Goal: Task Accomplishment & Management: Manage account settings

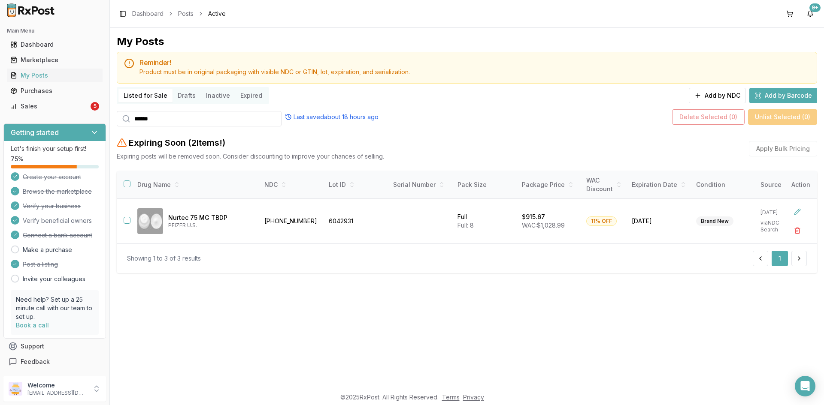
drag, startPoint x: 105, startPoint y: 117, endPoint x: 83, endPoint y: 117, distance: 21.5
click at [83, 117] on div "Main Menu Dashboard Marketplace My Posts Purchases Sales 5 Getting started Let'…" at bounding box center [412, 202] width 824 height 405
paste input "*"
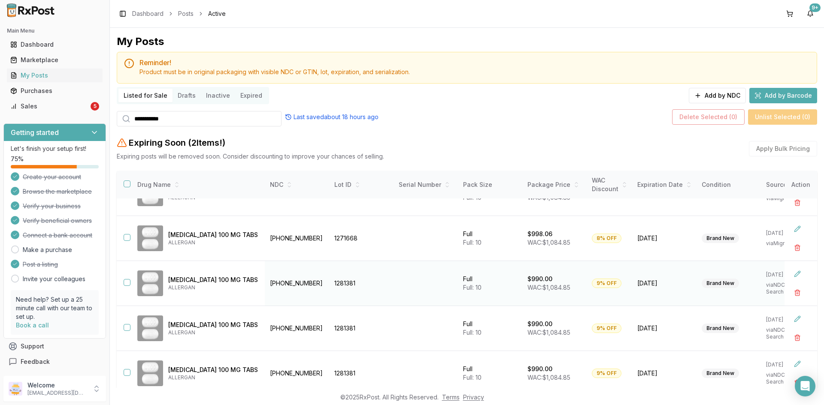
scroll to position [43, 0]
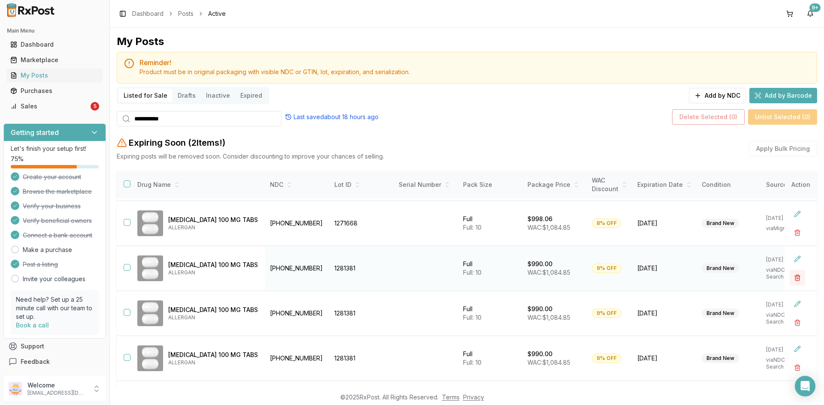
type input "**********"
click at [792, 275] on button "button" at bounding box center [796, 277] width 15 height 15
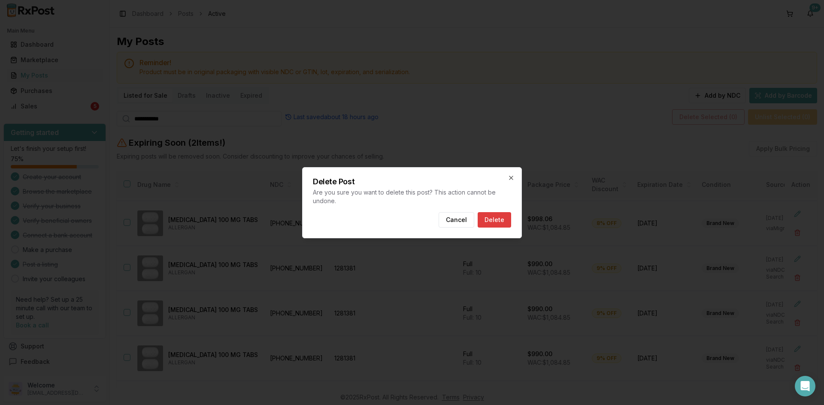
click at [495, 223] on button "Delete" at bounding box center [494, 219] width 33 height 15
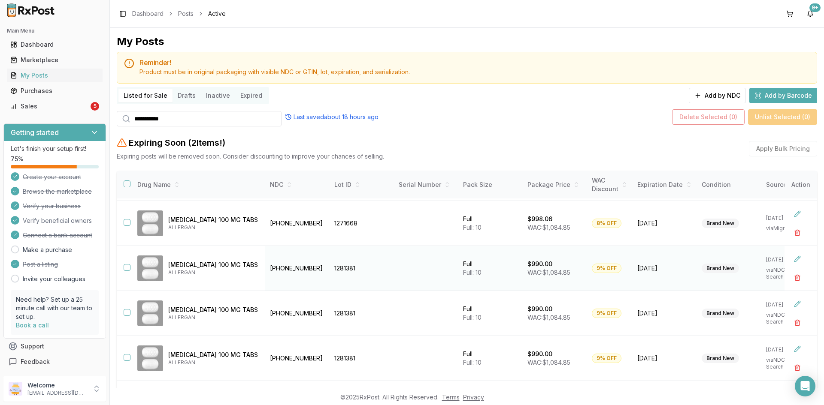
click at [127, 267] on button "button" at bounding box center [127, 267] width 7 height 7
click at [125, 311] on button "button" at bounding box center [127, 312] width 7 height 7
click at [124, 358] on button "button" at bounding box center [127, 357] width 7 height 7
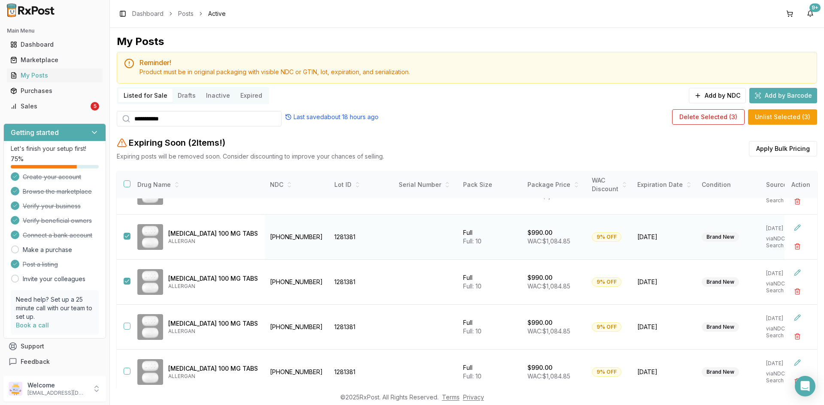
scroll to position [129, 0]
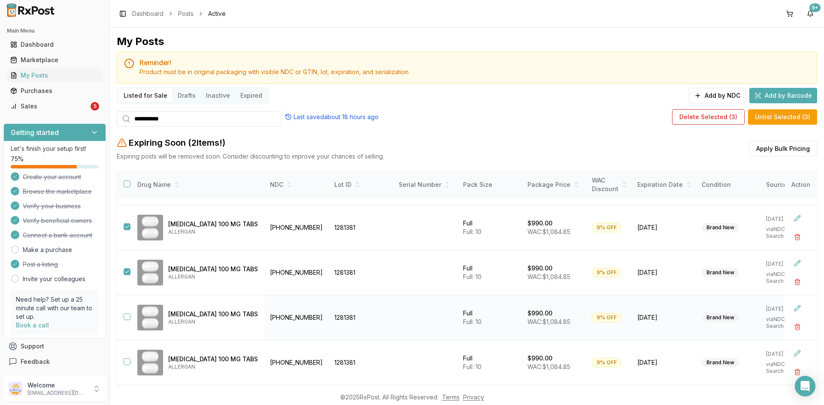
click at [125, 317] on button "button" at bounding box center [127, 317] width 7 height 7
click at [126, 360] on button "button" at bounding box center [127, 362] width 7 height 7
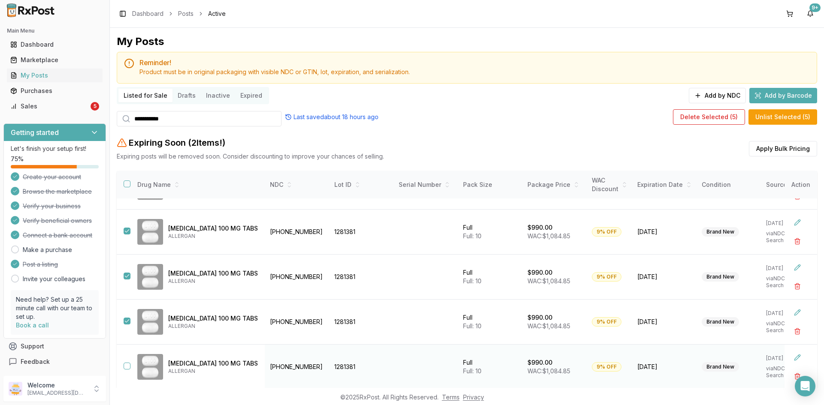
click at [125, 363] on button "button" at bounding box center [127, 366] width 7 height 7
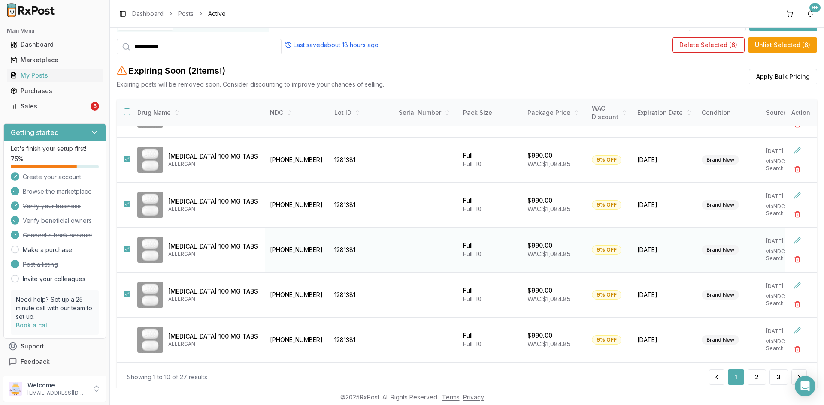
scroll to position [86, 0]
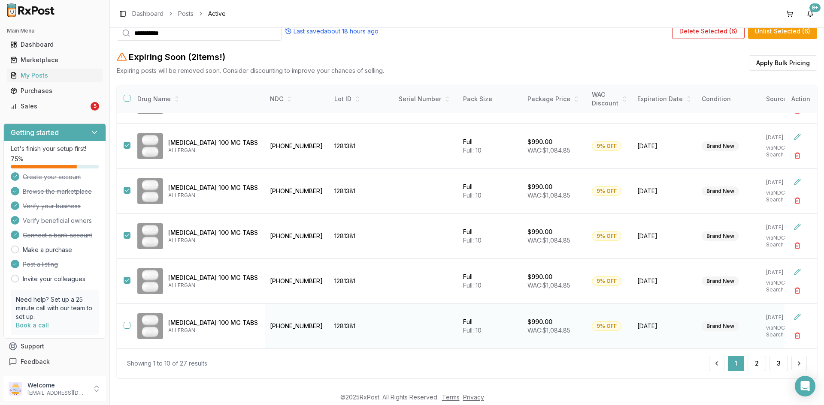
click at [128, 322] on button "button" at bounding box center [127, 325] width 7 height 7
click at [699, 35] on button "Delete Selected ( 7 )" at bounding box center [708, 31] width 73 height 15
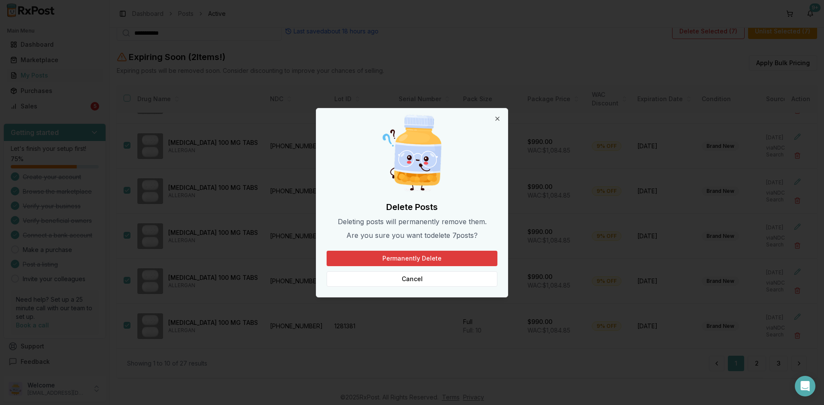
click at [431, 258] on button "Permanently Delete" at bounding box center [411, 258] width 171 height 15
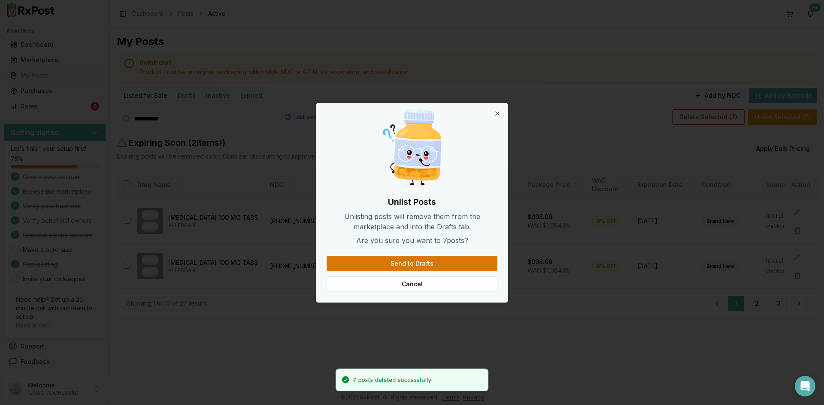
scroll to position [0, 0]
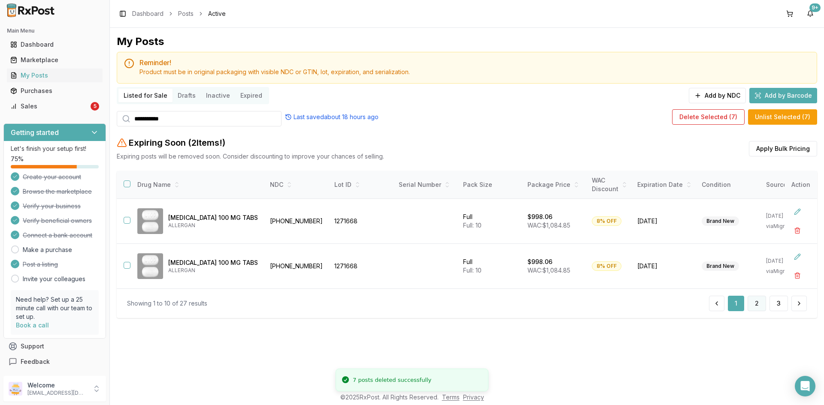
click at [756, 308] on button "2" at bounding box center [756, 303] width 18 height 15
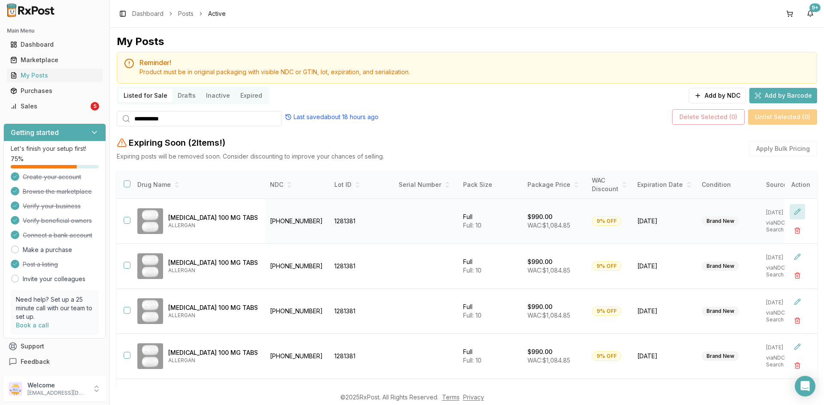
click at [789, 211] on button at bounding box center [796, 211] width 15 height 15
drag, startPoint x: 547, startPoint y: 215, endPoint x: 522, endPoint y: 218, distance: 25.0
click at [527, 218] on div "***" at bounding box center [554, 216] width 54 height 15
type input "******"
type input "**"
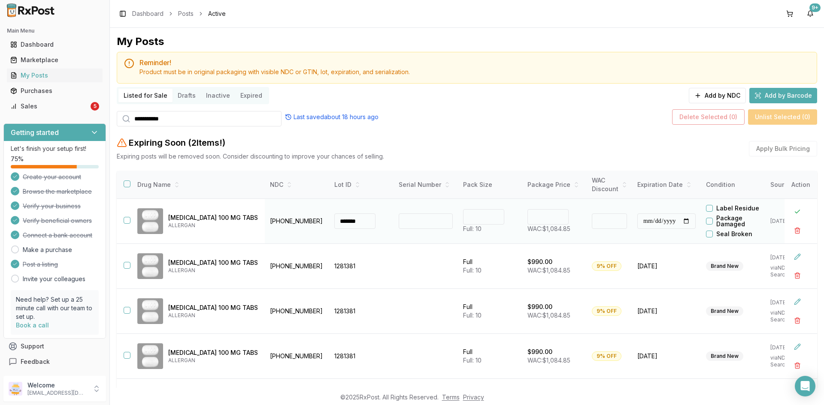
click at [494, 233] on td "** Full: 10" at bounding box center [490, 221] width 64 height 45
drag, startPoint x: 548, startPoint y: 216, endPoint x: 515, endPoint y: 216, distance: 32.6
click at [522, 216] on td "****** WAC: $1,084.85" at bounding box center [554, 221] width 64 height 45
type input "******"
type input "*"
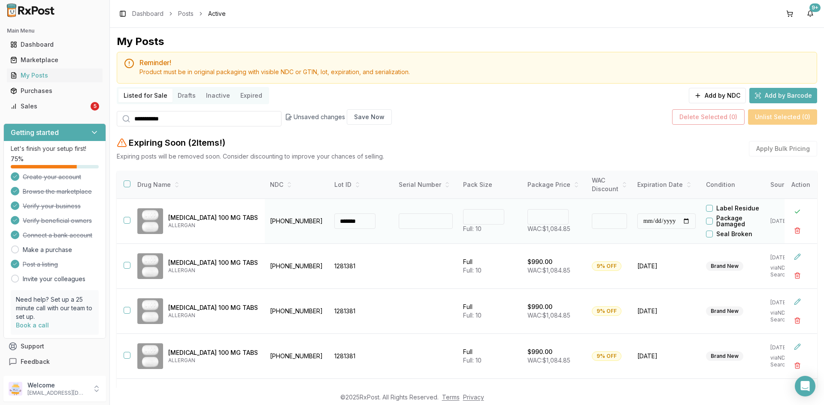
click at [491, 231] on p "Full: 10" at bounding box center [490, 229] width 54 height 9
click at [127, 221] on button "button" at bounding box center [127, 220] width 7 height 7
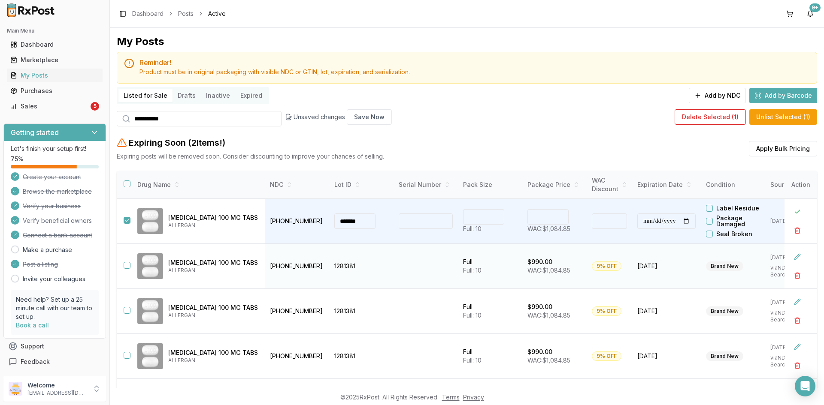
click at [128, 263] on button "button" at bounding box center [127, 265] width 7 height 7
click at [125, 311] on button "button" at bounding box center [127, 310] width 7 height 7
click at [128, 357] on button "button" at bounding box center [127, 355] width 7 height 7
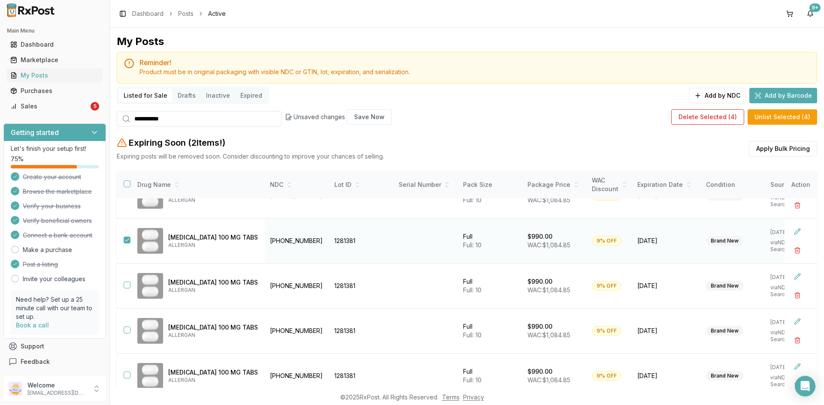
scroll to position [129, 0]
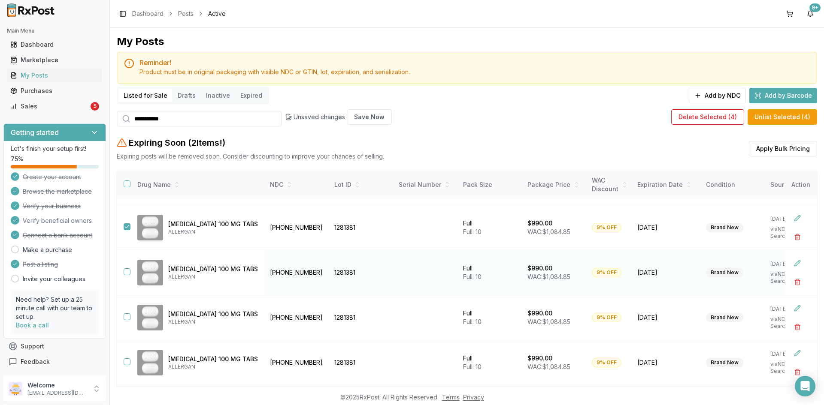
drag, startPoint x: 125, startPoint y: 269, endPoint x: 117, endPoint y: 298, distance: 29.9
click at [126, 269] on button "button" at bounding box center [127, 272] width 7 height 7
click at [127, 316] on button "button" at bounding box center [127, 317] width 7 height 7
click at [127, 361] on button "button" at bounding box center [127, 362] width 7 height 7
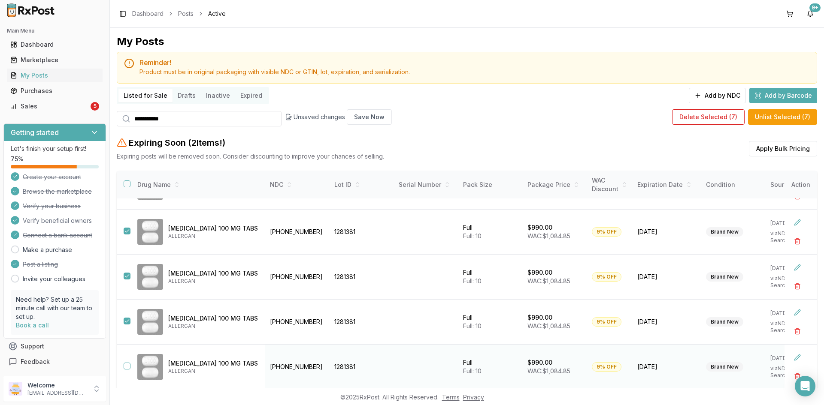
scroll to position [173, 0]
click at [128, 364] on button "button" at bounding box center [127, 366] width 7 height 7
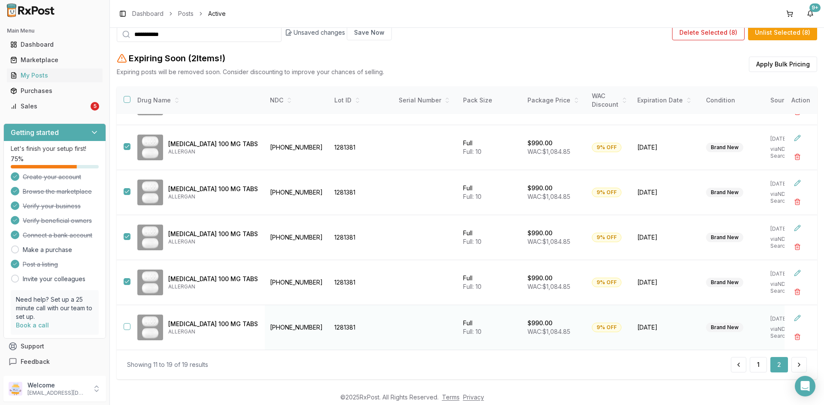
scroll to position [97, 0]
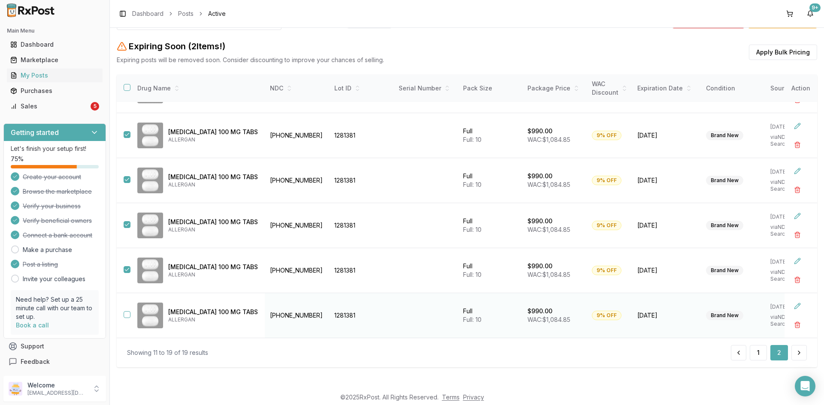
click at [129, 311] on button "button" at bounding box center [127, 314] width 7 height 7
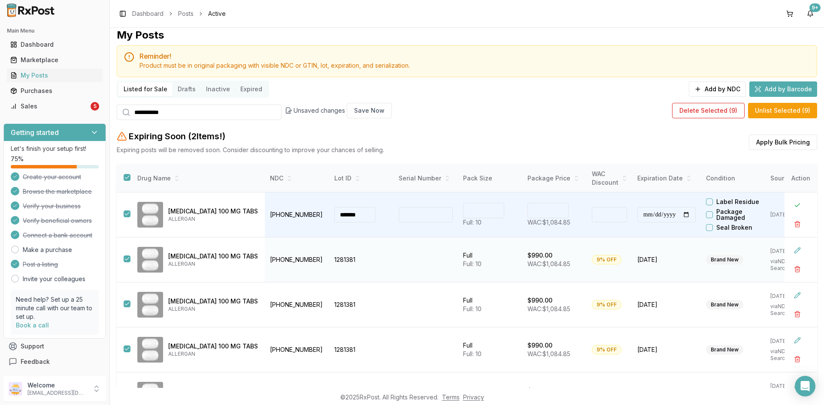
scroll to position [0, 0]
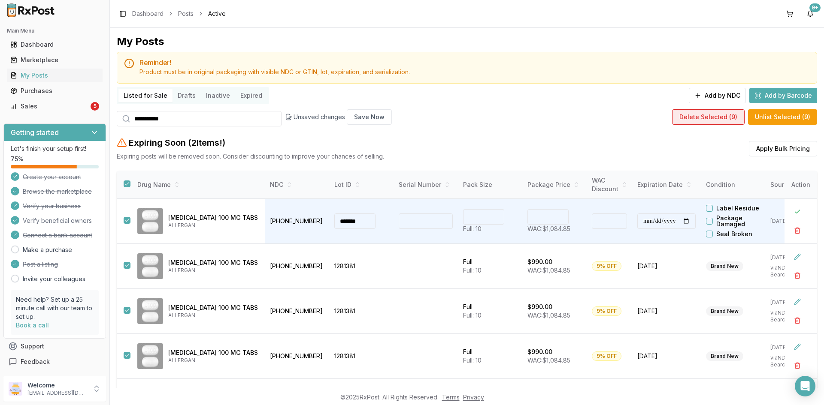
click at [705, 118] on button "Delete Selected ( 9 )" at bounding box center [708, 116] width 73 height 15
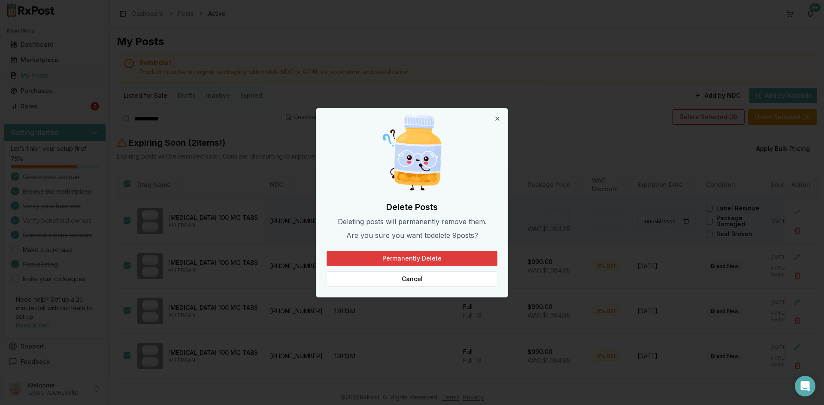
click at [444, 255] on button "Permanently Delete" at bounding box center [411, 258] width 171 height 15
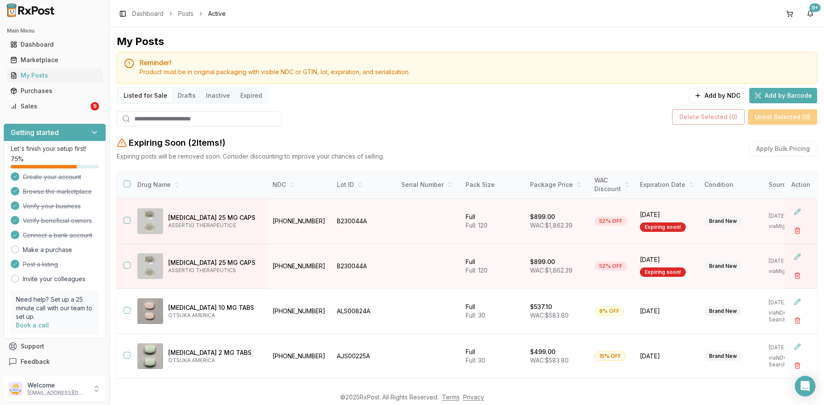
click at [167, 121] on input "search" at bounding box center [199, 118] width 165 height 15
paste input "*******"
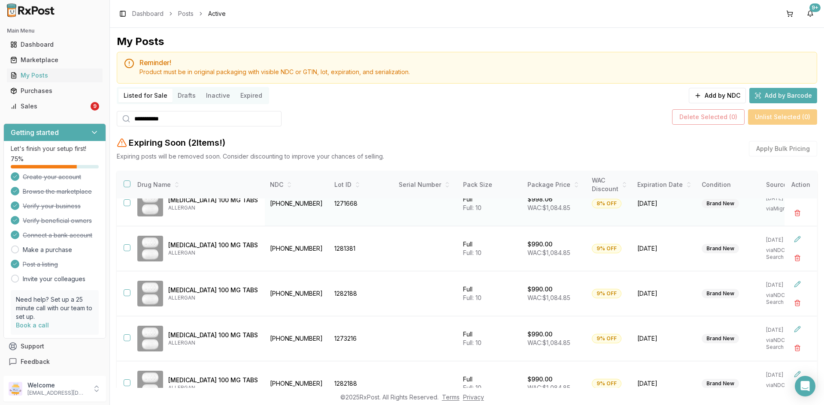
scroll to position [86, 0]
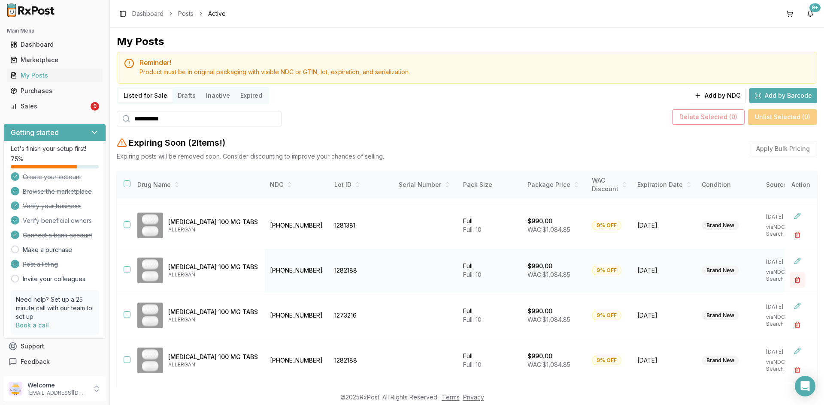
click at [792, 278] on button "button" at bounding box center [796, 279] width 15 height 15
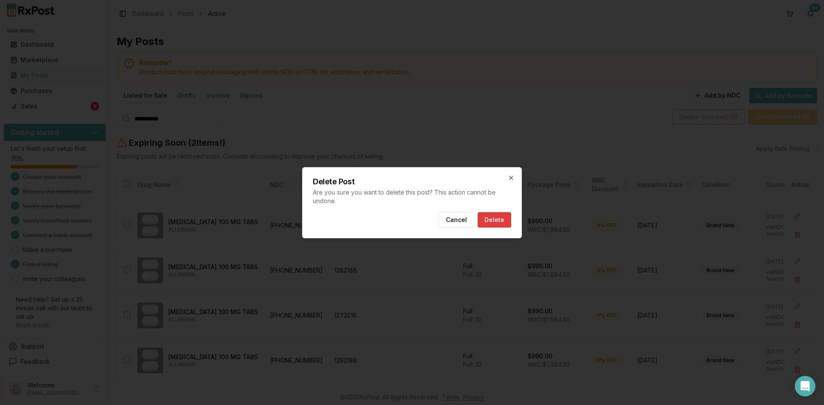
click at [490, 219] on button "Delete" at bounding box center [494, 219] width 33 height 15
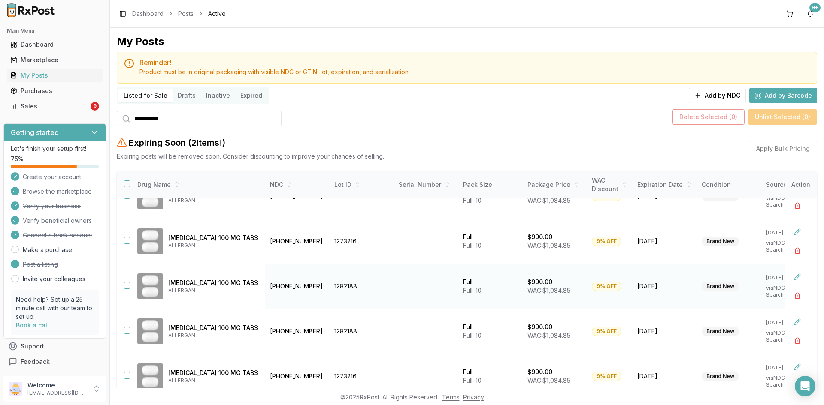
scroll to position [129, 0]
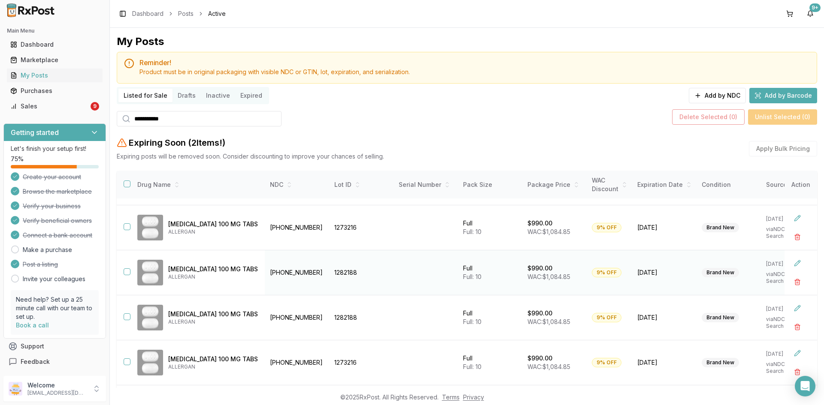
click at [127, 269] on button "button" at bounding box center [127, 272] width 7 height 7
click at [129, 316] on button "button" at bounding box center [127, 317] width 7 height 7
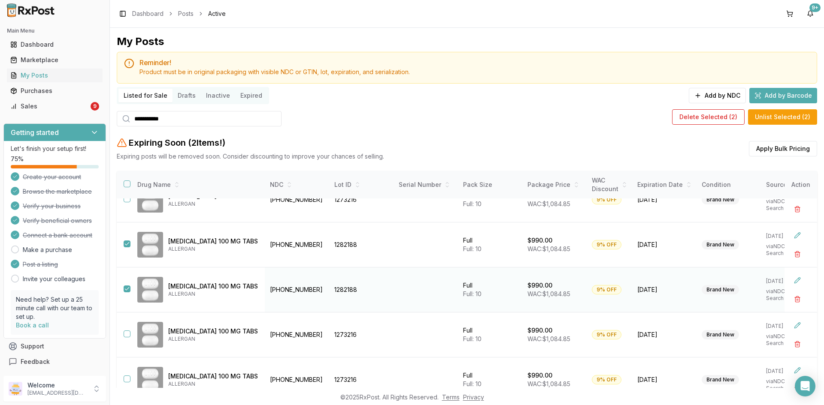
scroll to position [173, 0]
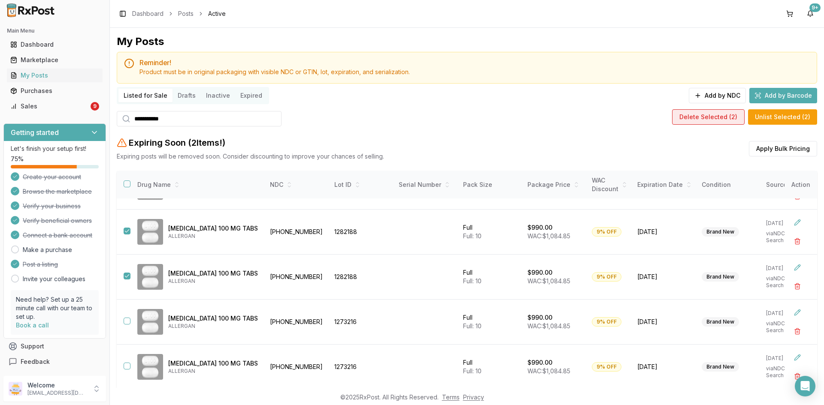
click at [683, 118] on button "Delete Selected ( 2 )" at bounding box center [708, 116] width 73 height 15
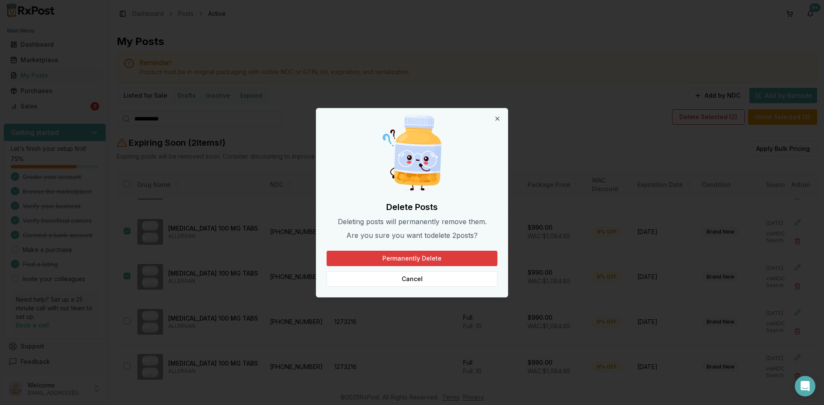
click at [391, 257] on button "Permanently Delete" at bounding box center [411, 258] width 171 height 15
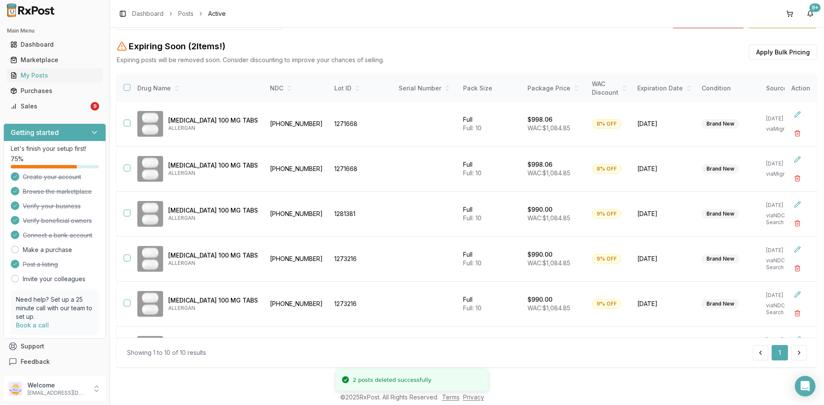
scroll to position [0, 0]
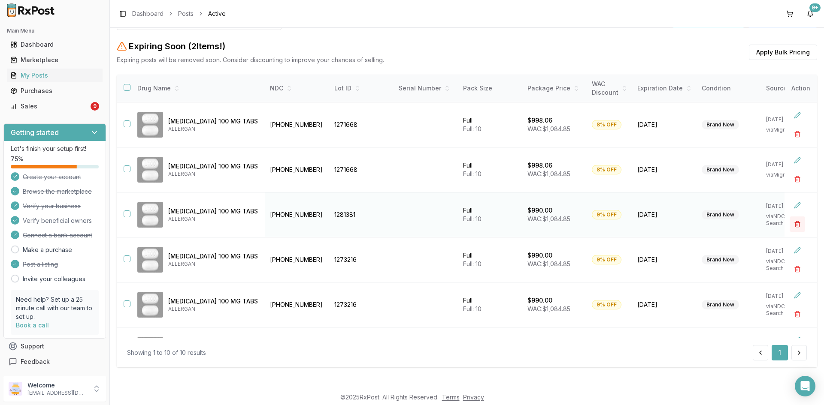
click at [792, 221] on button "button" at bounding box center [796, 224] width 15 height 15
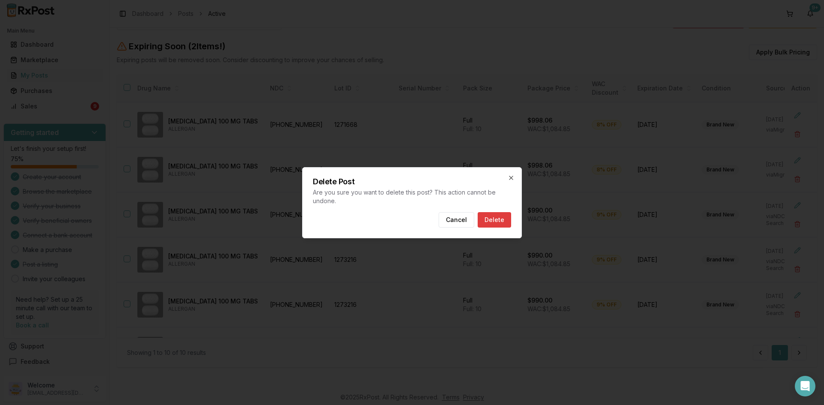
click at [491, 218] on button "Delete" at bounding box center [494, 219] width 33 height 15
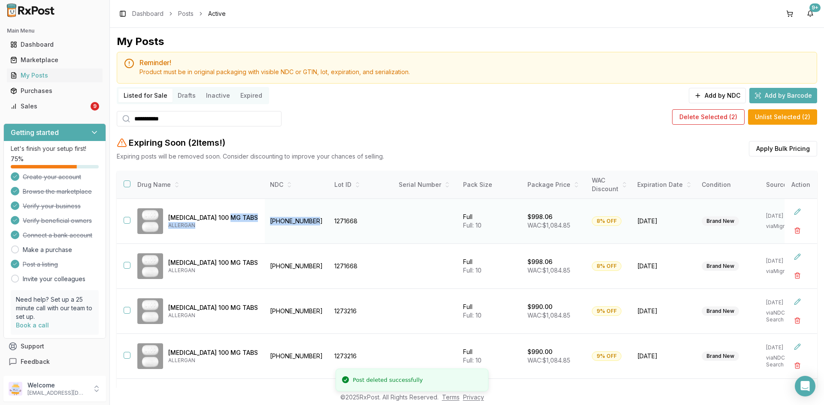
drag, startPoint x: 293, startPoint y: 220, endPoint x: 259, endPoint y: 220, distance: 33.9
click at [259, 220] on tr "Ubrelvy 100 MG TABS ALLERGAN 00023-6501-10 1271668 Full Full: 10 $998.06 WAC: $…" at bounding box center [509, 221] width 784 height 45
click at [278, 233] on td "00023-6501-10" at bounding box center [297, 221] width 64 height 45
drag, startPoint x: 311, startPoint y: 221, endPoint x: 264, endPoint y: 230, distance: 48.0
click at [265, 230] on td "00023-6501-10" at bounding box center [297, 221] width 64 height 45
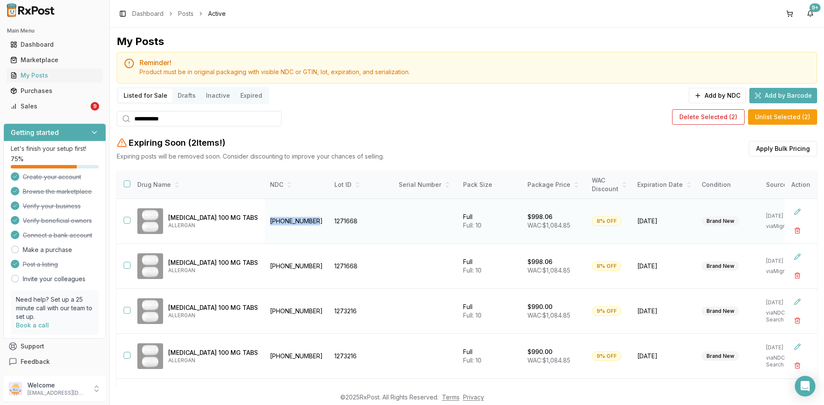
copy td "00023-6501-10"
drag, startPoint x: 171, startPoint y: 118, endPoint x: 108, endPoint y: 118, distance: 63.1
click at [108, 118] on div "**********" at bounding box center [412, 202] width 824 height 405
paste input "search"
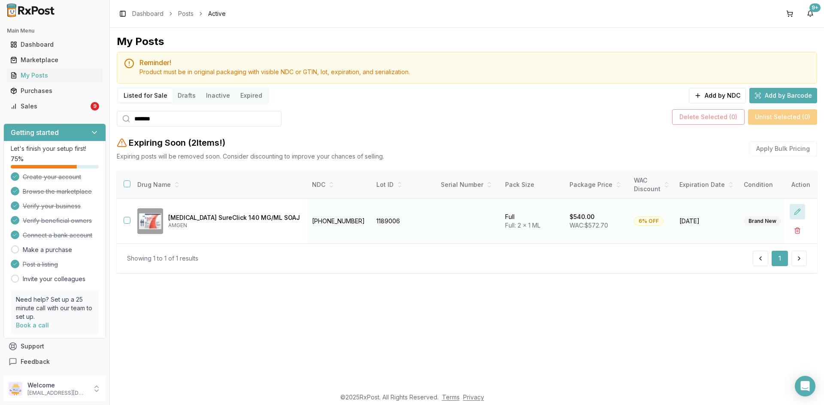
type input "*******"
click at [797, 209] on button at bounding box center [796, 211] width 15 height 15
drag, startPoint x: 622, startPoint y: 221, endPoint x: 612, endPoint y: 221, distance: 9.9
click at [635, 221] on td "*" at bounding box center [657, 221] width 45 height 45
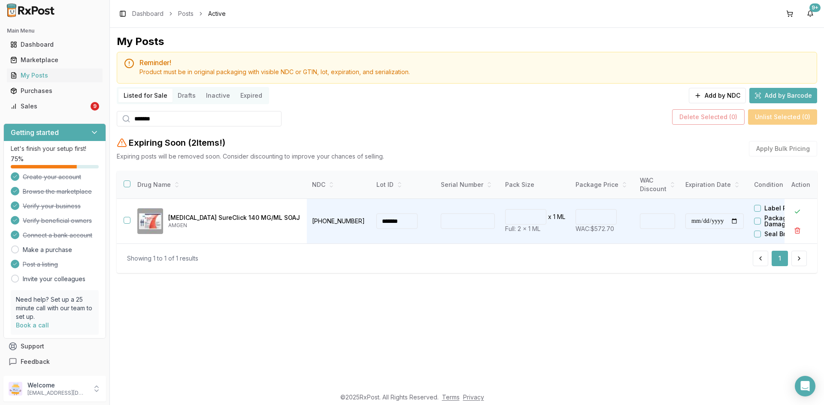
type input "*"
type input "******"
click at [538, 258] on div "Showing 1 to 1 of 1 results 1" at bounding box center [467, 258] width 680 height 15
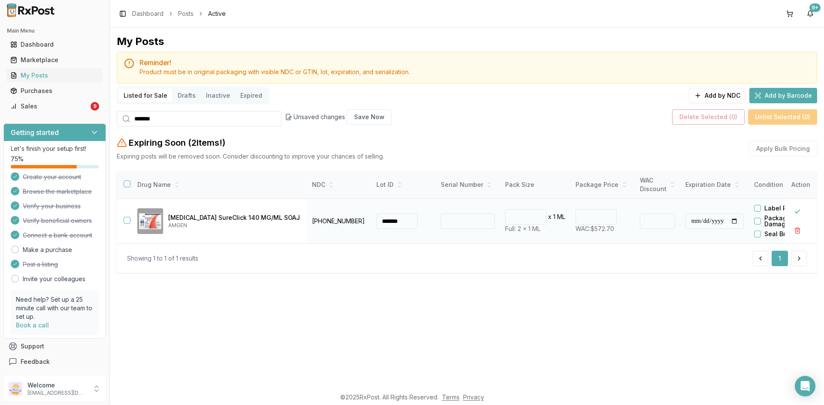
drag, startPoint x: 625, startPoint y: 219, endPoint x: 613, endPoint y: 218, distance: 12.0
click at [635, 218] on td "*" at bounding box center [657, 221] width 45 height 45
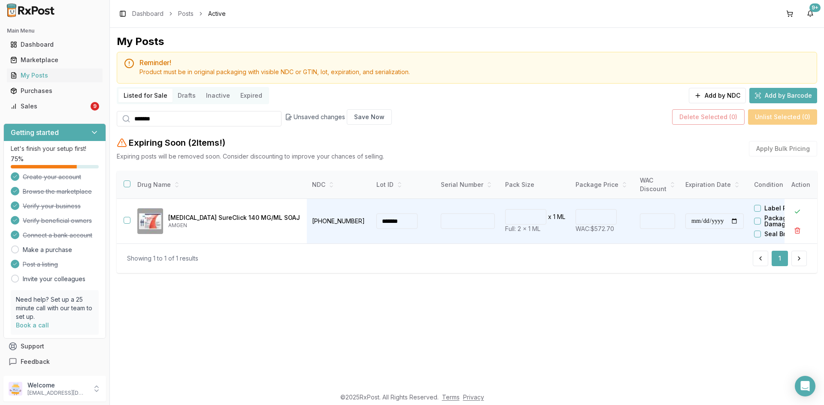
type input "*"
click at [572, 260] on div "Showing 1 to 1 of 1 results 1" at bounding box center [467, 258] width 680 height 15
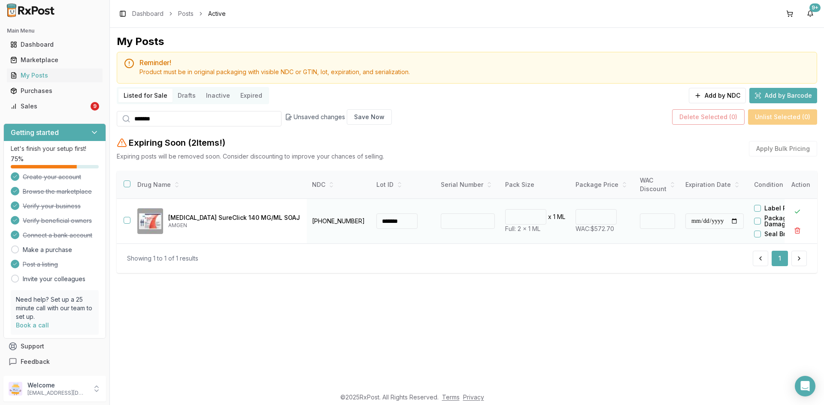
drag, startPoint x: 575, startPoint y: 216, endPoint x: 541, endPoint y: 215, distance: 34.3
click at [541, 215] on tr "**********" at bounding box center [535, 221] width 836 height 45
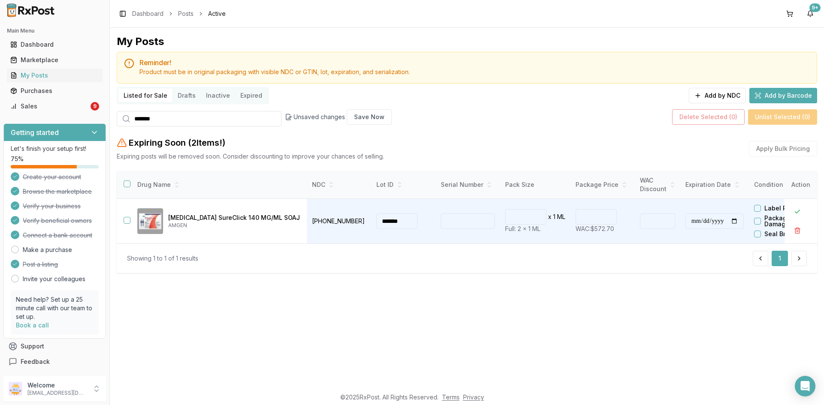
type input "******"
click at [505, 273] on div "Showing 1 to 1 of 1 results 1" at bounding box center [467, 259] width 700 height 30
click at [292, 294] on div "**********" at bounding box center [467, 208] width 714 height 360
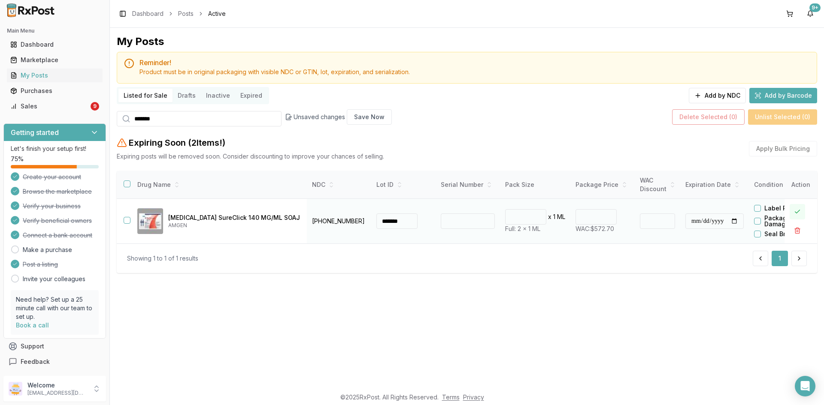
click at [799, 211] on button at bounding box center [796, 211] width 15 height 15
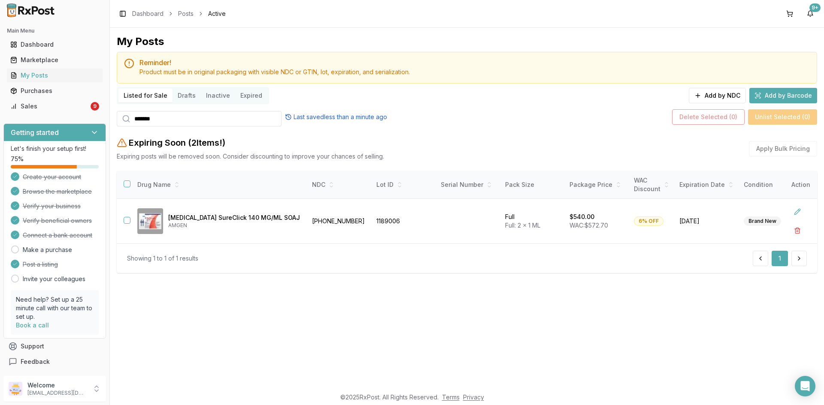
drag, startPoint x: 178, startPoint y: 120, endPoint x: 92, endPoint y: 119, distance: 86.2
click at [92, 119] on div "Main Menu Dashboard Marketplace My Posts Purchases Sales 9 Getting started Let'…" at bounding box center [412, 202] width 824 height 405
paste input "***"
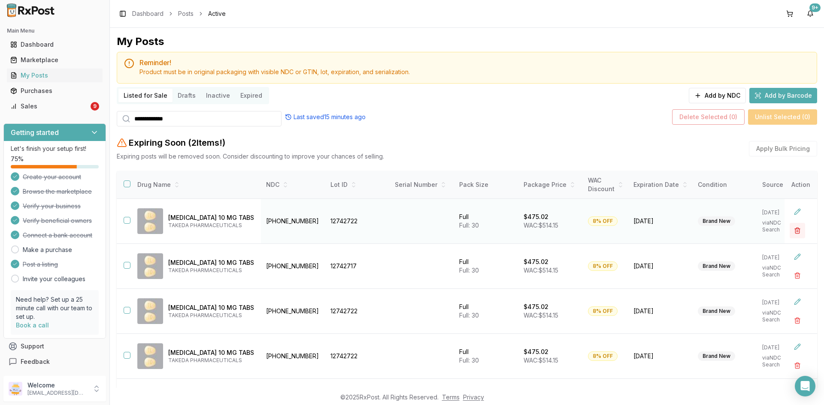
type input "**********"
click at [789, 232] on button "button" at bounding box center [796, 230] width 15 height 15
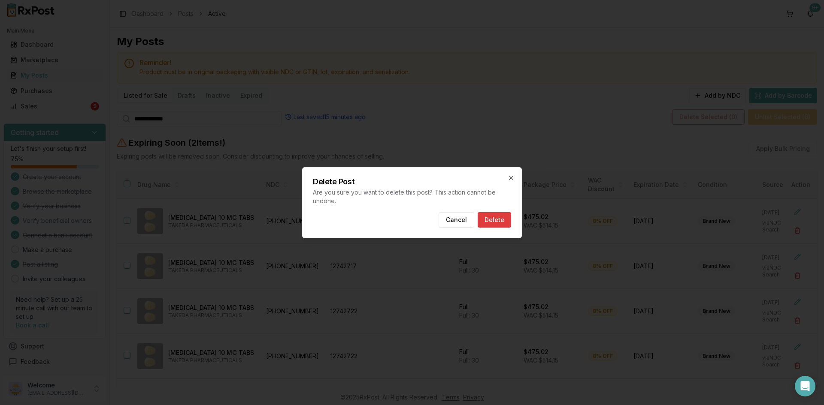
click at [507, 217] on button "Delete" at bounding box center [494, 219] width 33 height 15
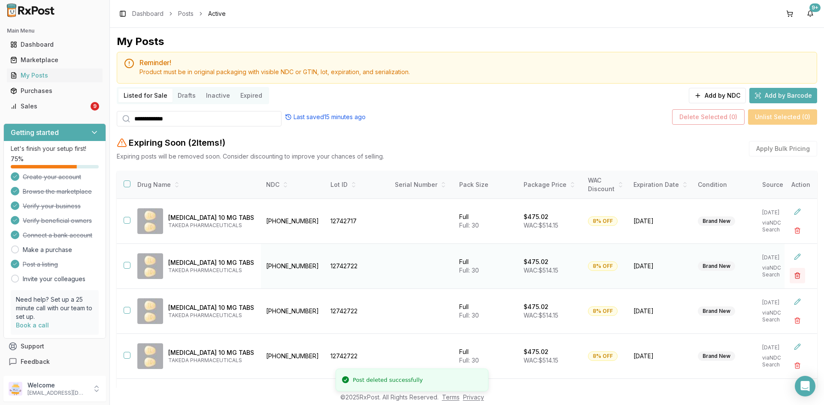
click at [791, 273] on button "button" at bounding box center [796, 275] width 15 height 15
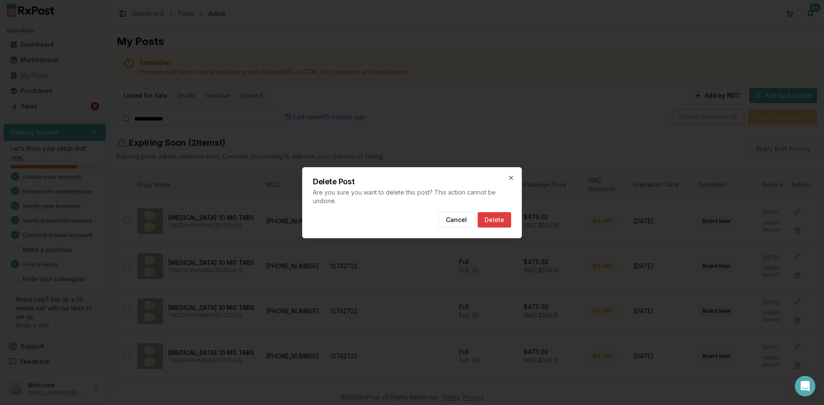
click at [501, 214] on button "Delete" at bounding box center [494, 219] width 33 height 15
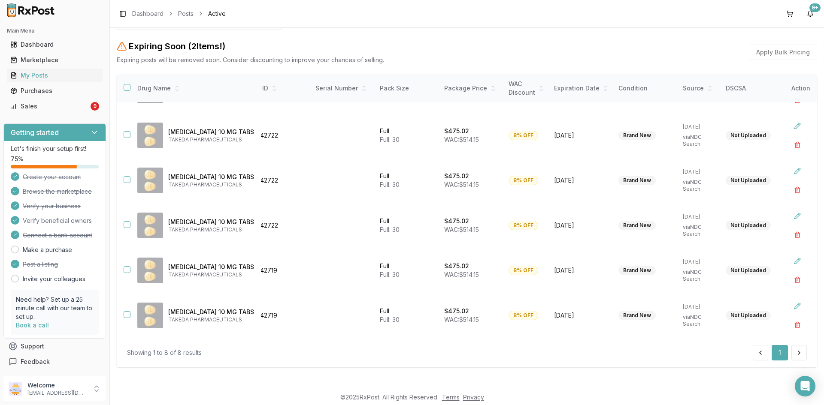
scroll to position [38, 83]
click at [682, 364] on div "Showing 1 to 8 of 8 results 1" at bounding box center [467, 353] width 700 height 30
click at [681, 364] on div "Showing 1 to 8 of 8 results 1" at bounding box center [467, 353] width 700 height 30
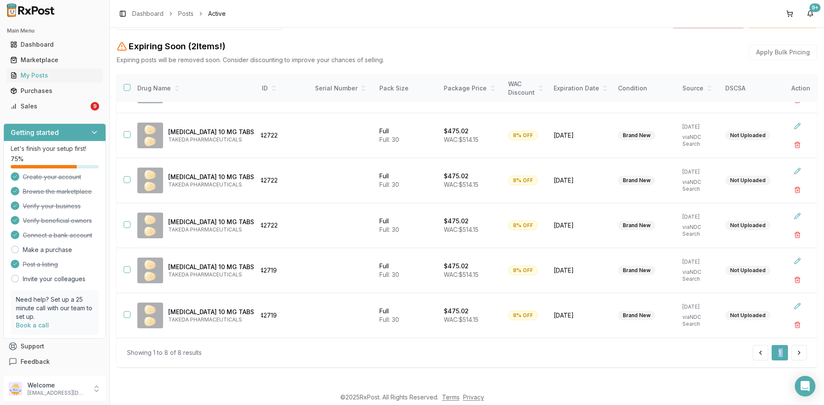
click at [681, 364] on div "Showing 1 to 8 of 8 results 1" at bounding box center [467, 353] width 700 height 30
click at [656, 359] on div "Showing 1 to 8 of 8 results 1" at bounding box center [467, 352] width 680 height 15
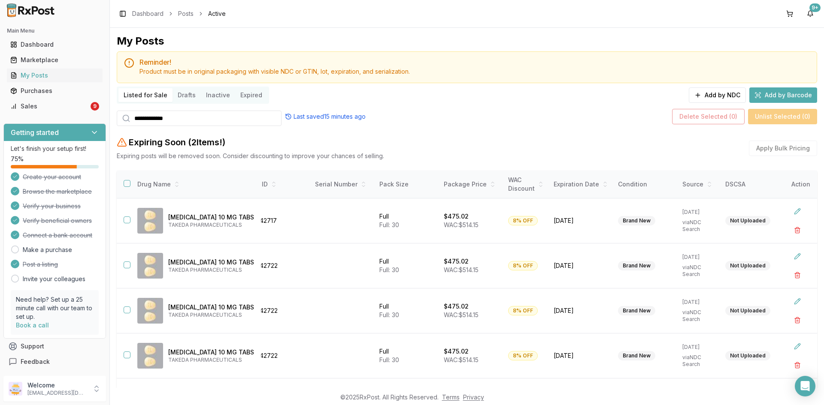
scroll to position [0, 0]
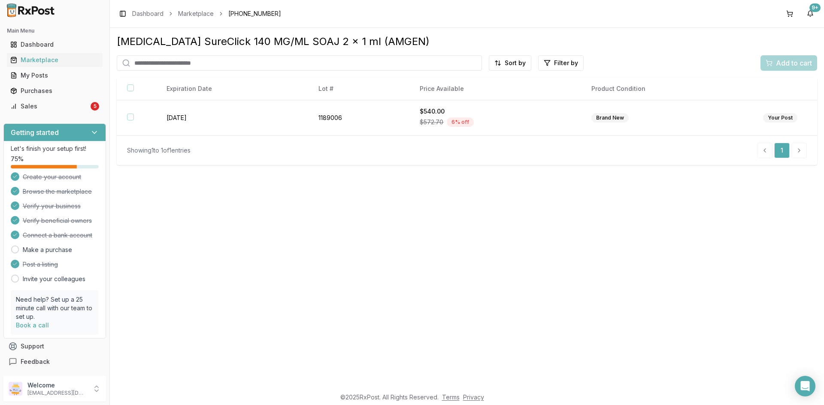
click at [194, 61] on input "search" at bounding box center [299, 62] width 365 height 15
paste input "**********"
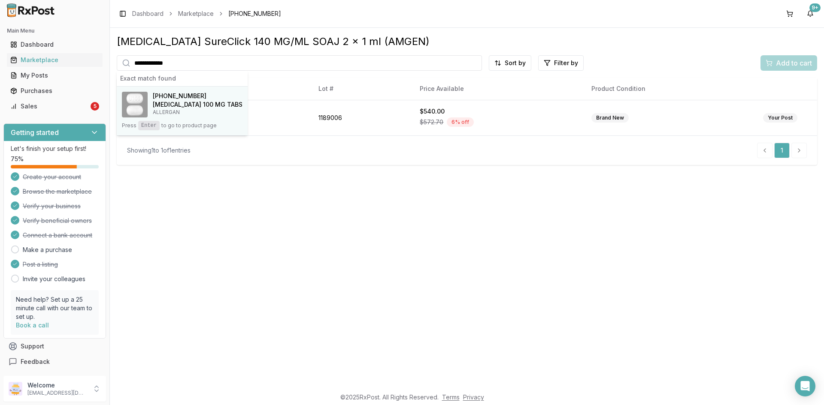
type input "**********"
click at [197, 106] on h4 "Ubrelvy 100 MG TABS" at bounding box center [198, 104] width 90 height 9
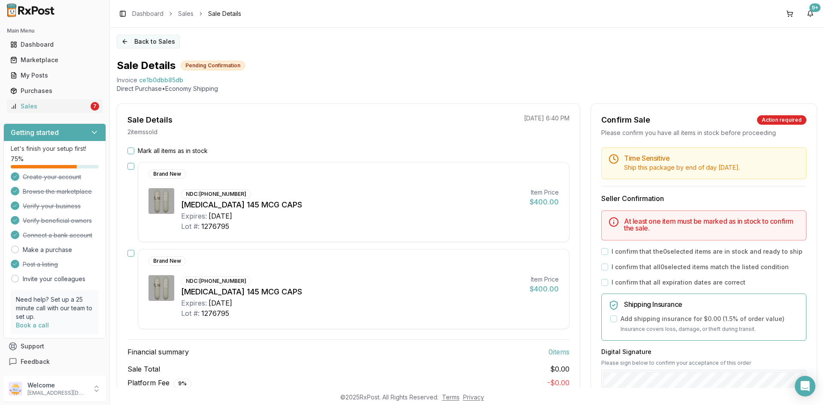
click at [152, 41] on button "Back to Sales" at bounding box center [148, 42] width 63 height 14
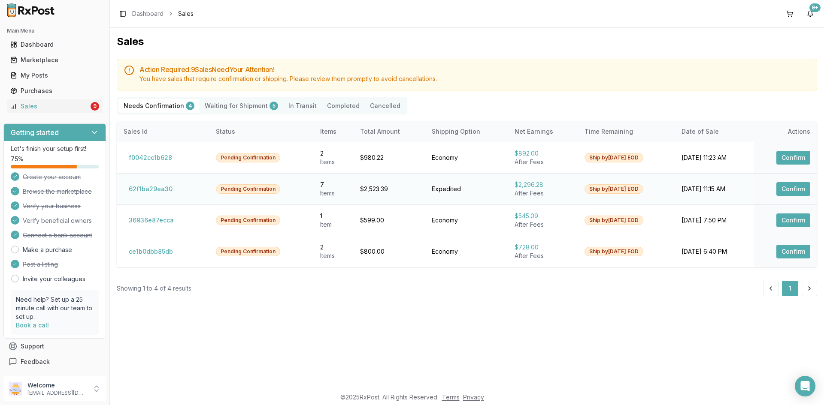
click at [795, 192] on button "Confirm" at bounding box center [793, 189] width 34 height 14
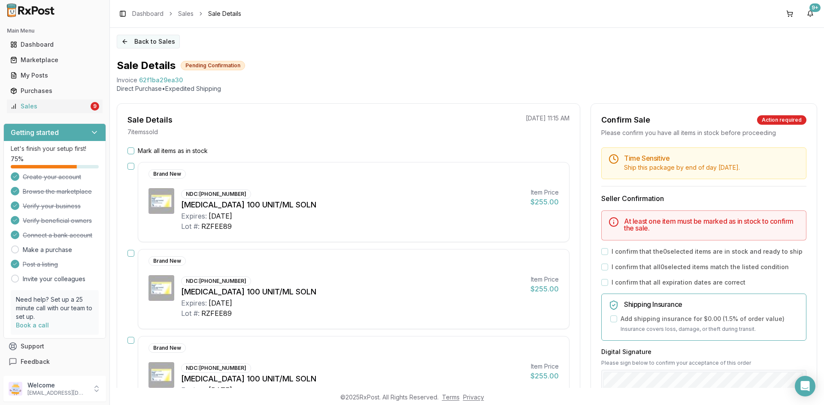
click at [140, 41] on button "Back to Sales" at bounding box center [148, 42] width 63 height 14
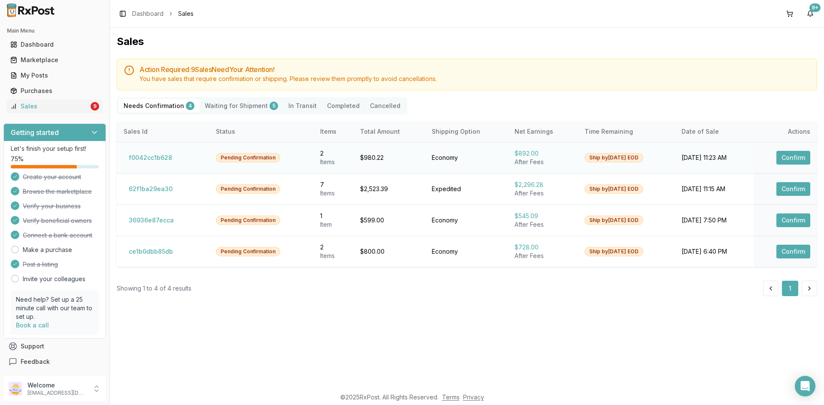
click at [802, 153] on button "Confirm" at bounding box center [793, 158] width 34 height 14
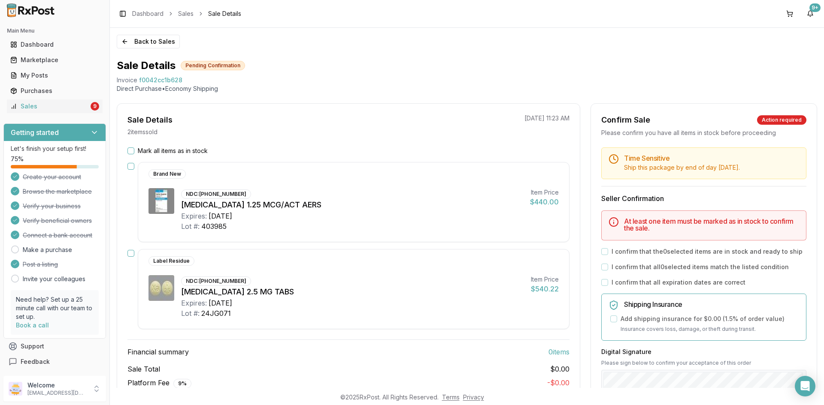
click at [133, 152] on button "Mark all items as in stock" at bounding box center [130, 151] width 7 height 7
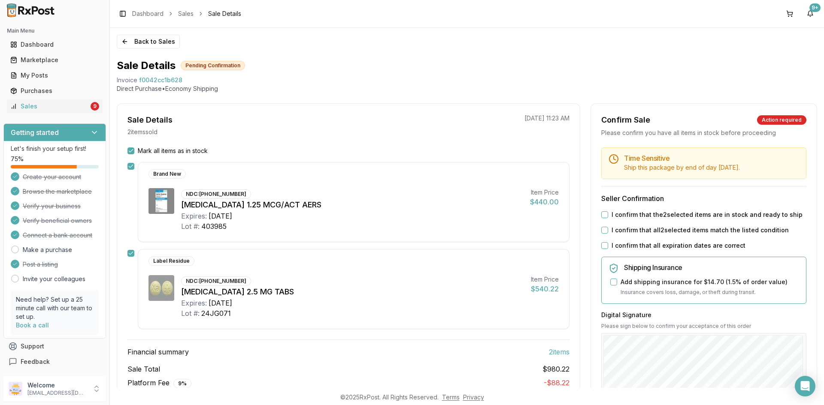
click at [133, 148] on button "Mark all items as in stock" at bounding box center [130, 151] width 7 height 7
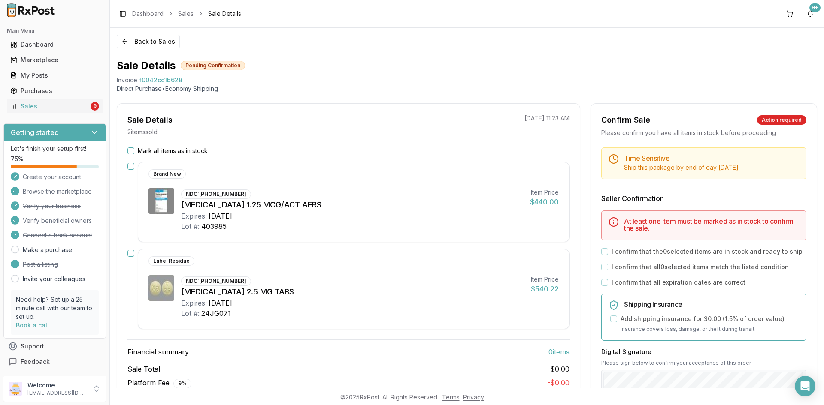
click at [130, 148] on button "Mark all items as in stock" at bounding box center [130, 151] width 7 height 7
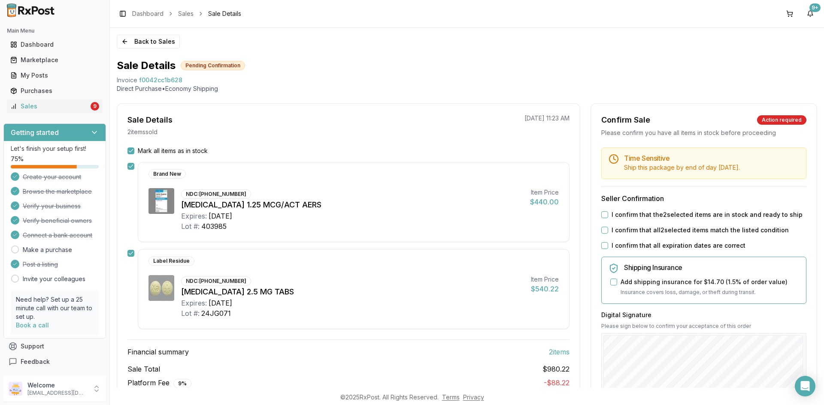
click at [602, 215] on button "I confirm that the 2 selected items are in stock and ready to ship" at bounding box center [604, 215] width 7 height 7
drag, startPoint x: 602, startPoint y: 230, endPoint x: 602, endPoint y: 248, distance: 17.6
click at [602, 237] on div "Time Sensitive Ship this package by end of day Tuesday, September 2nd . Seller …" at bounding box center [704, 329] width 226 height 363
click at [601, 231] on button "I confirm that all 2 selected items match the listed condition" at bounding box center [604, 230] width 7 height 7
click at [602, 245] on button "I confirm that all expiration dates are correct" at bounding box center [604, 245] width 7 height 7
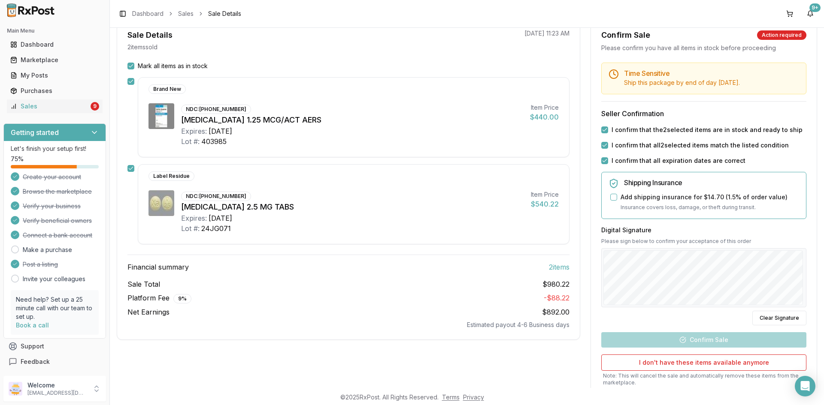
scroll to position [86, 0]
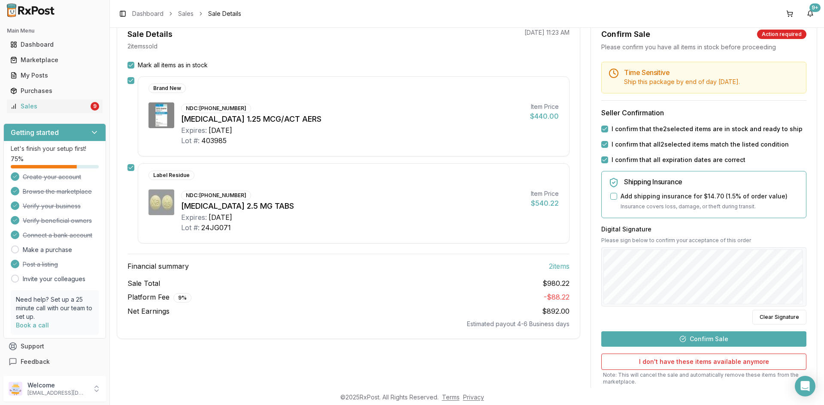
click at [702, 338] on button "Confirm Sale" at bounding box center [703, 339] width 205 height 15
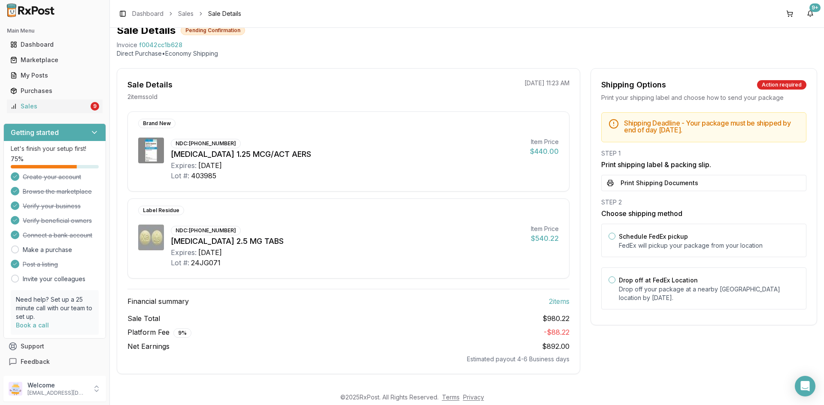
scroll to position [35, 0]
click at [659, 187] on button "Print Shipping Documents" at bounding box center [703, 183] width 205 height 16
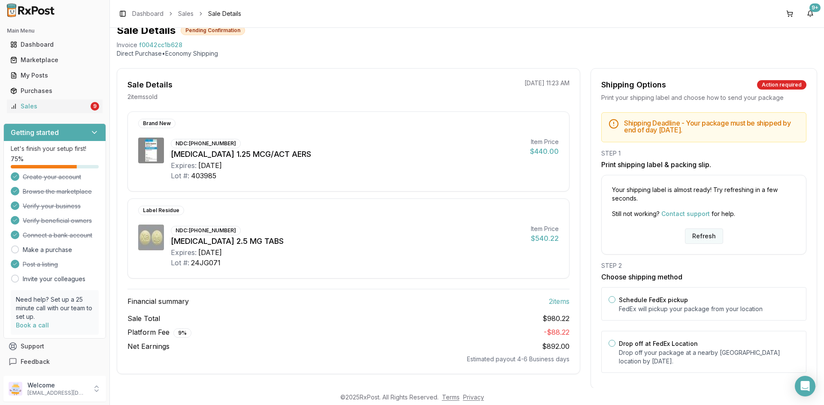
click at [694, 239] on button "Refresh" at bounding box center [704, 236] width 38 height 15
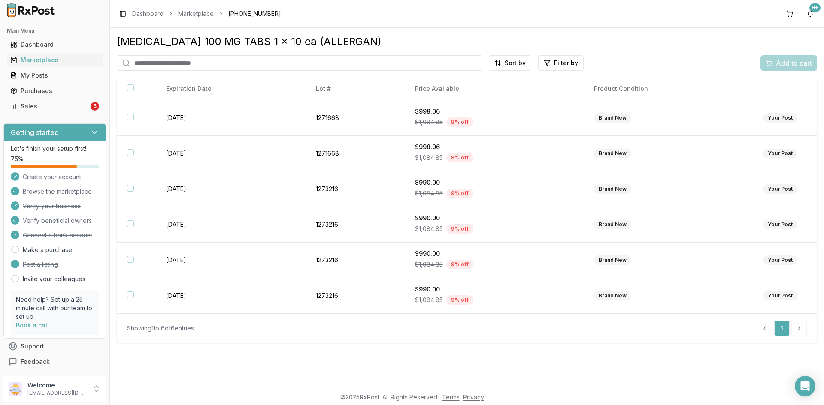
click at [172, 59] on input "search" at bounding box center [299, 62] width 365 height 15
paste input "**********"
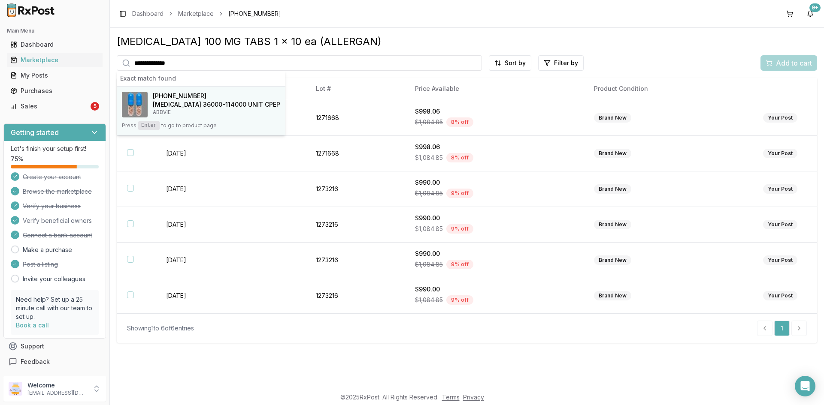
type input "**********"
click at [158, 100] on span "00032-3016-13" at bounding box center [180, 96] width 54 height 9
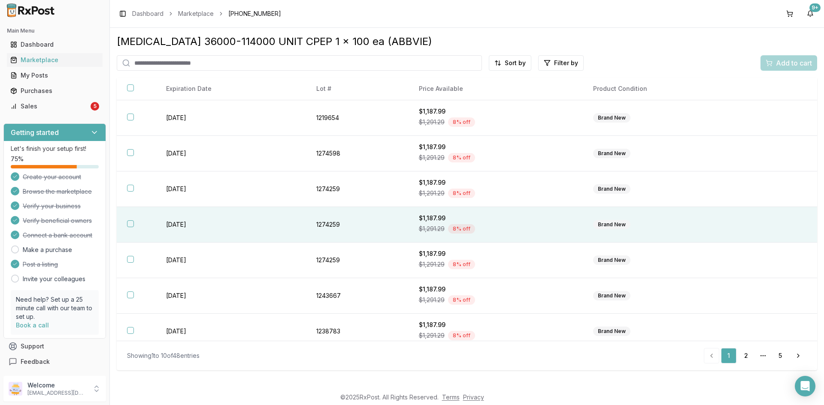
scroll to position [115, 0]
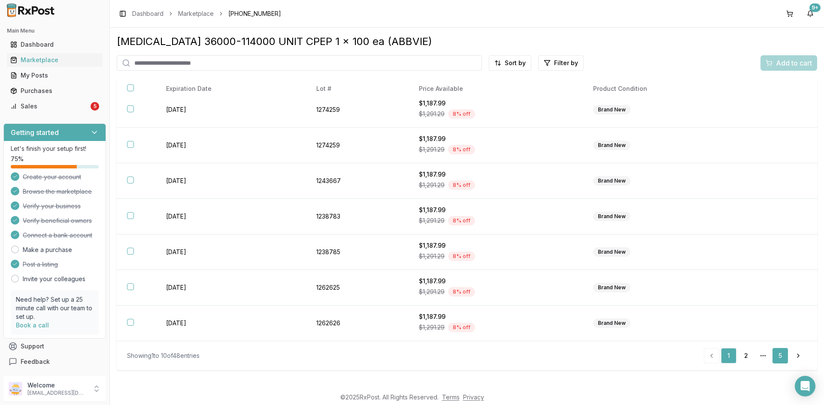
click at [778, 360] on link "5" at bounding box center [779, 355] width 15 height 15
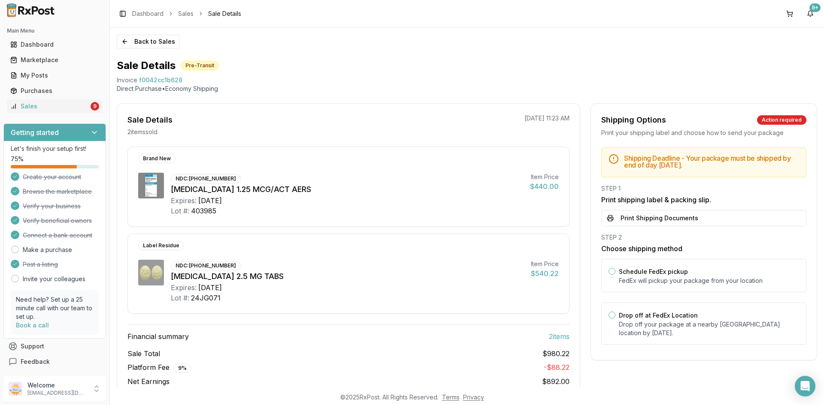
click at [635, 219] on button "Print Shipping Documents" at bounding box center [703, 218] width 205 height 16
click at [156, 41] on button "Back to Sales" at bounding box center [148, 42] width 63 height 14
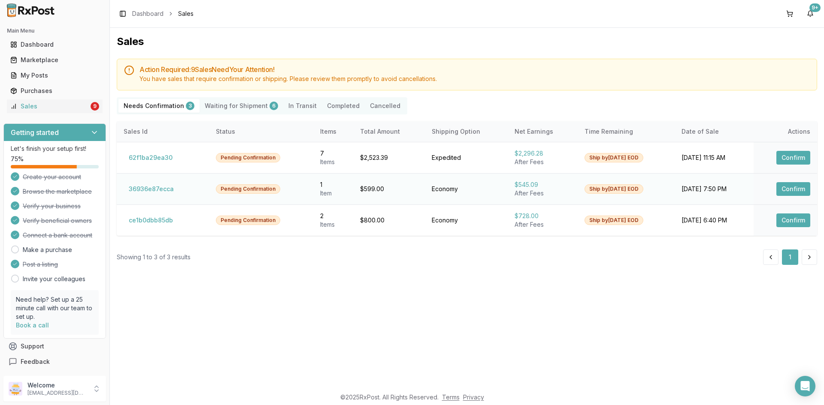
click at [793, 190] on button "Confirm" at bounding box center [793, 189] width 34 height 14
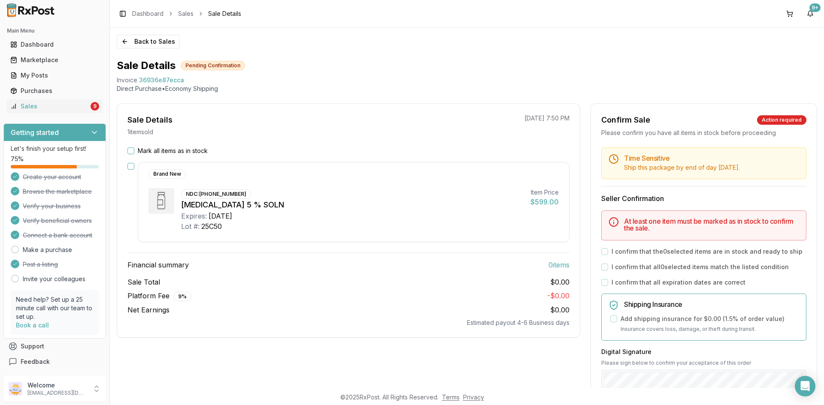
click at [131, 153] on button "Mark all items as in stock" at bounding box center [130, 151] width 7 height 7
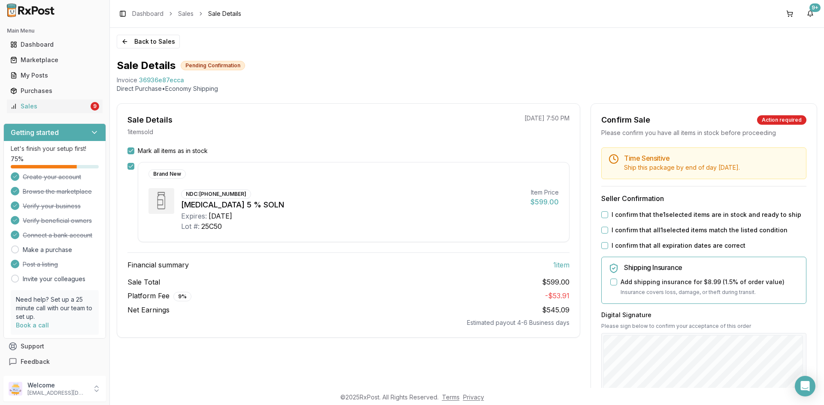
click at [602, 215] on button "I confirm that the 1 selected items are in stock and ready to ship" at bounding box center [604, 215] width 7 height 7
click at [606, 231] on div "I confirm that all 1 selected items match the listed condition" at bounding box center [703, 230] width 205 height 9
click at [602, 233] on button "I confirm that all 1 selected items match the listed condition" at bounding box center [604, 230] width 7 height 7
click at [603, 248] on button "I confirm that all expiration dates are correct" at bounding box center [604, 245] width 7 height 7
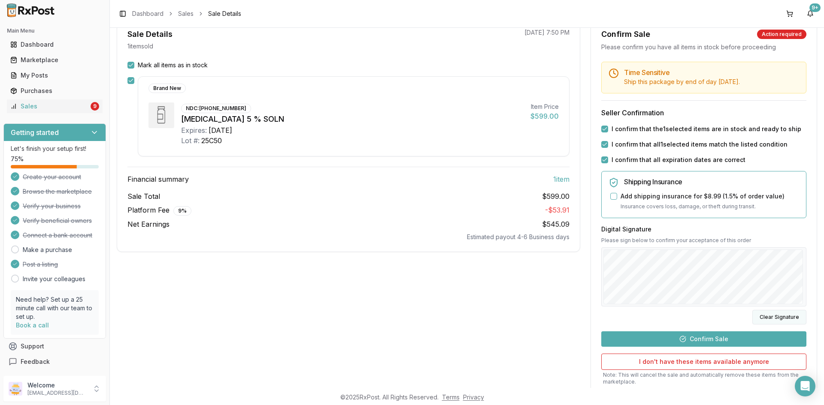
click at [781, 318] on button "Clear Signature" at bounding box center [779, 317] width 54 height 15
drag, startPoint x: 201, startPoint y: 107, endPoint x: 344, endPoint y: 185, distance: 162.8
click at [244, 112] on div "NDC: 24208-0911-12 Xiidra 5 % SOLN Expires: 2028-02-29 Lot #: 25C50" at bounding box center [352, 124] width 342 height 43
click at [693, 339] on button "Confirm Sale" at bounding box center [703, 339] width 205 height 15
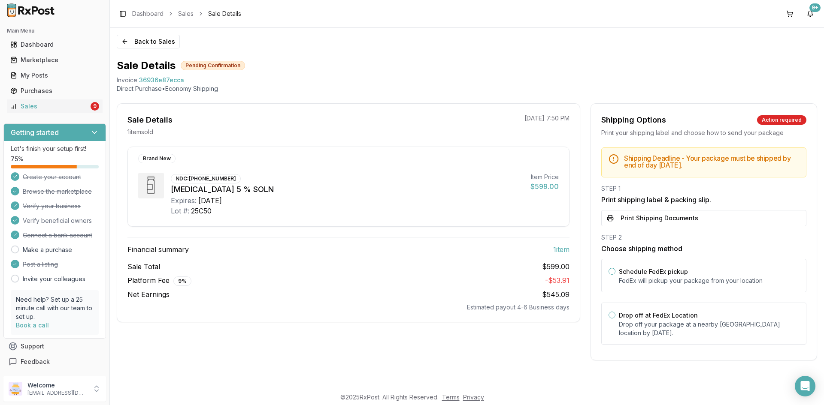
scroll to position [0, 0]
click at [634, 221] on button "Print Shipping Documents" at bounding box center [703, 218] width 205 height 16
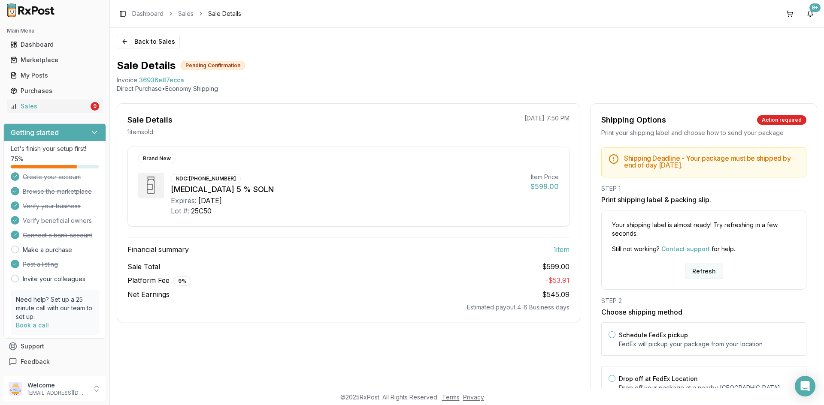
click at [691, 269] on button "Refresh" at bounding box center [704, 271] width 38 height 15
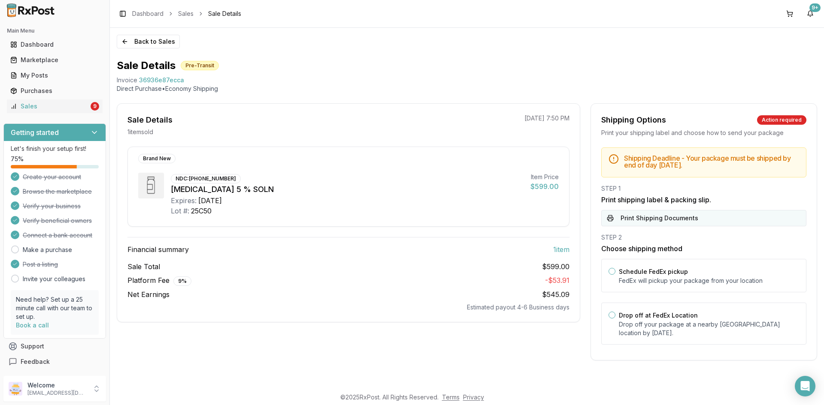
click at [664, 219] on button "Print Shipping Documents" at bounding box center [703, 218] width 205 height 16
click at [138, 42] on button "Back to Sales" at bounding box center [148, 42] width 63 height 14
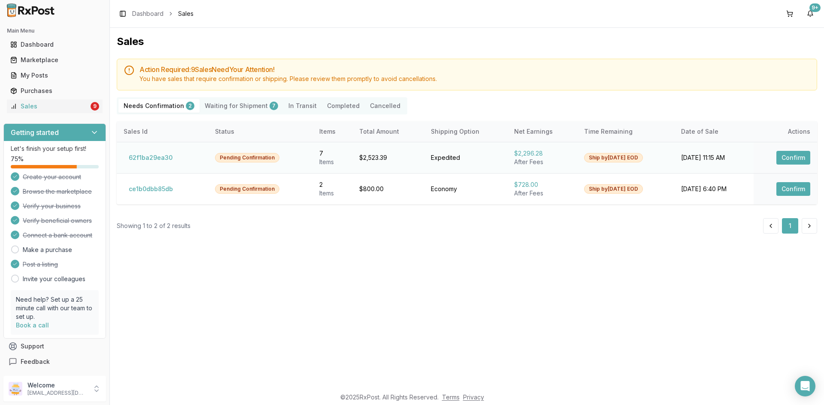
click at [798, 157] on button "Confirm" at bounding box center [793, 158] width 34 height 14
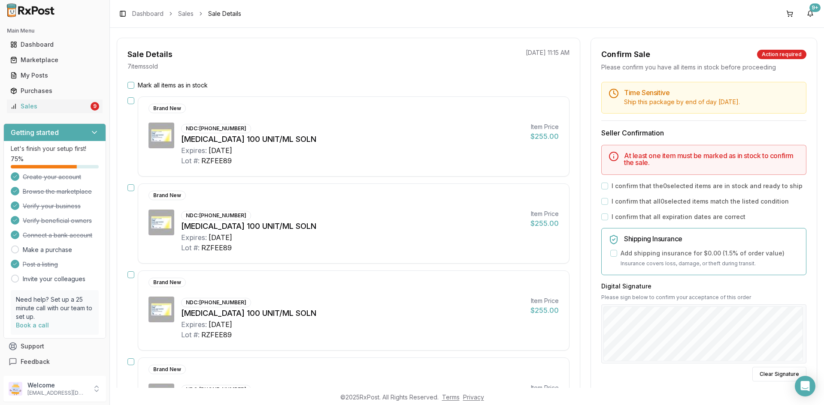
scroll to position [43, 0]
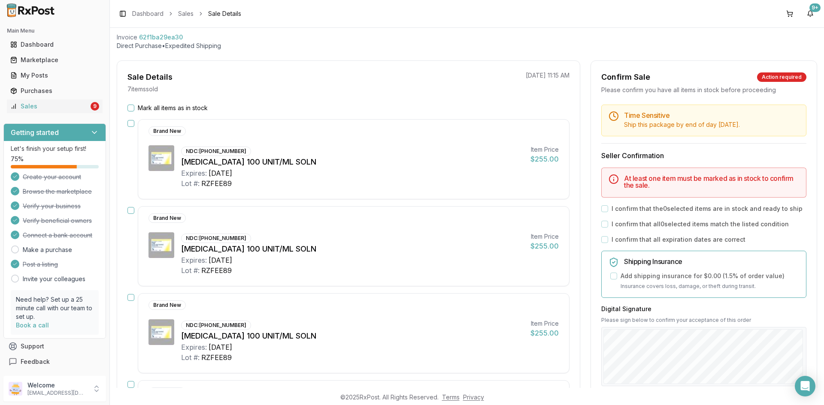
click at [131, 107] on button "Mark all items as in stock" at bounding box center [130, 108] width 7 height 7
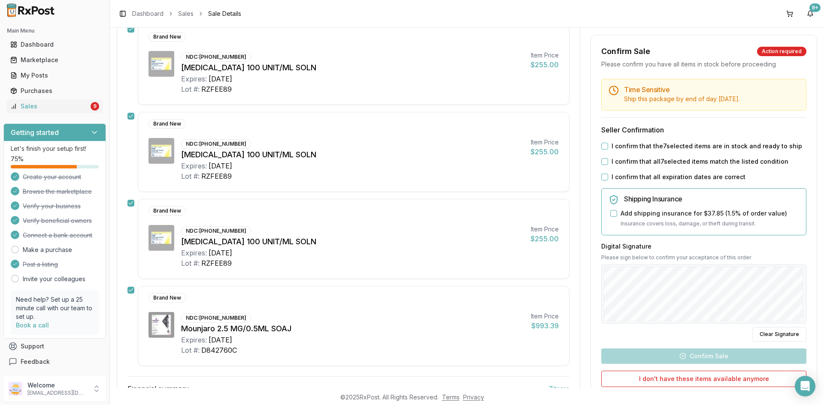
scroll to position [429, 0]
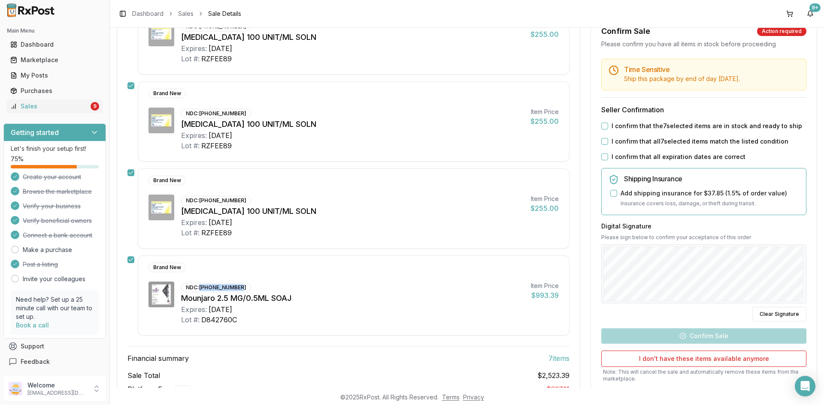
drag, startPoint x: 199, startPoint y: 288, endPoint x: 239, endPoint y: 288, distance: 39.9
click at [239, 288] on div "NDC: [PHONE_NUMBER]" at bounding box center [216, 287] width 70 height 9
copy div "[PHONE_NUMBER]"
click at [604, 128] on button "I confirm that the 7 selected items are in stock and ready to ship" at bounding box center [604, 126] width 7 height 7
click at [601, 142] on button "I confirm that all 7 selected items match the listed condition" at bounding box center [604, 141] width 7 height 7
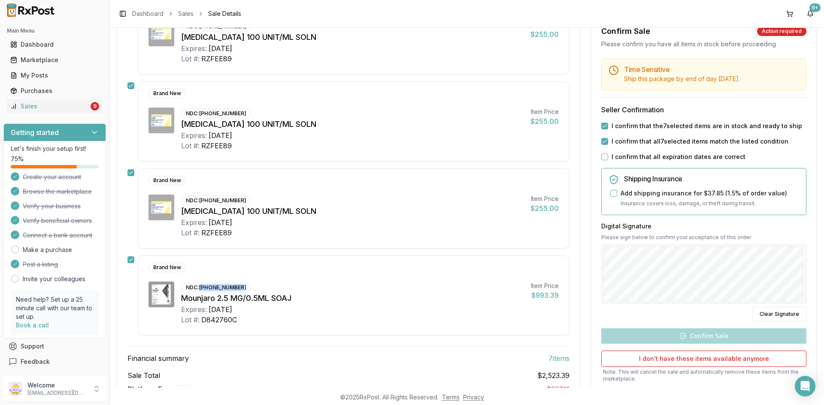
click at [603, 156] on button "I confirm that all expiration dates are correct" at bounding box center [604, 157] width 7 height 7
click at [706, 333] on button "Confirm Sale" at bounding box center [703, 335] width 205 height 15
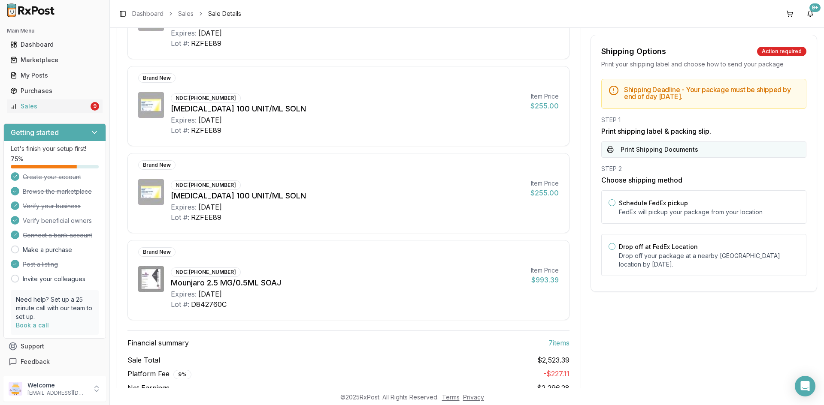
click at [644, 148] on button "Print Shipping Documents" at bounding box center [703, 150] width 205 height 16
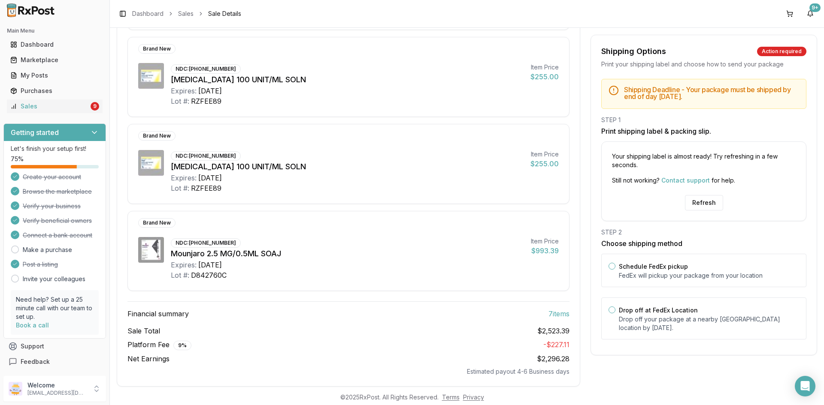
scroll to position [471, 0]
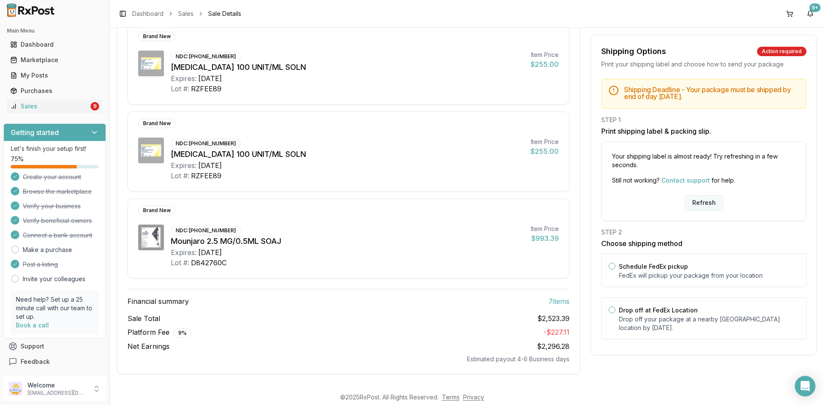
click at [696, 205] on button "Refresh" at bounding box center [704, 202] width 38 height 15
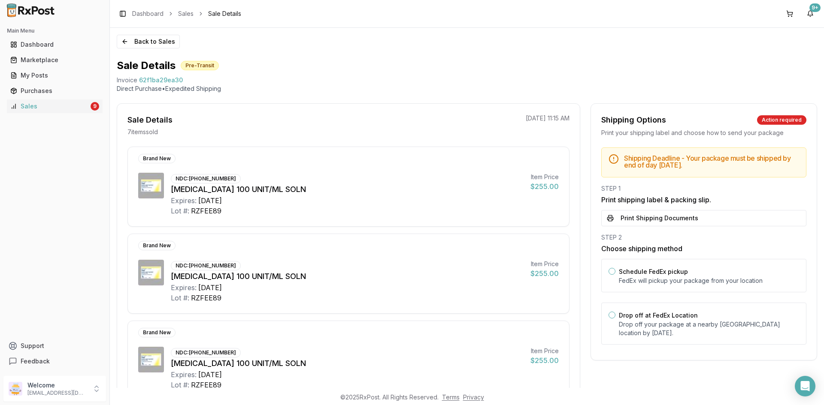
click at [640, 217] on button "Print Shipping Documents" at bounding box center [703, 218] width 205 height 16
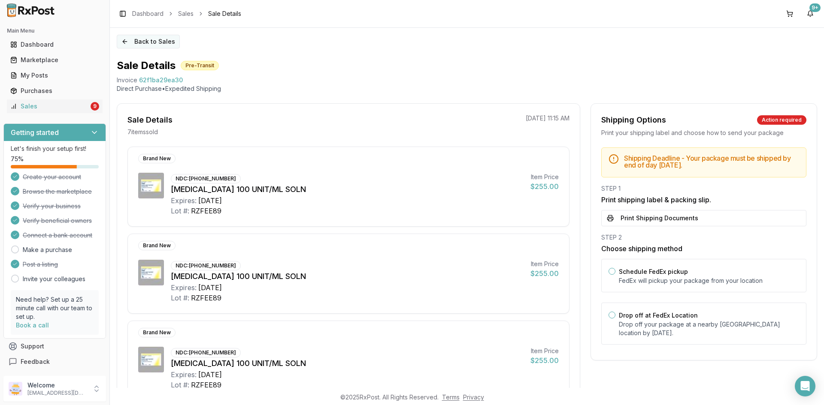
click at [146, 43] on button "Back to Sales" at bounding box center [148, 42] width 63 height 14
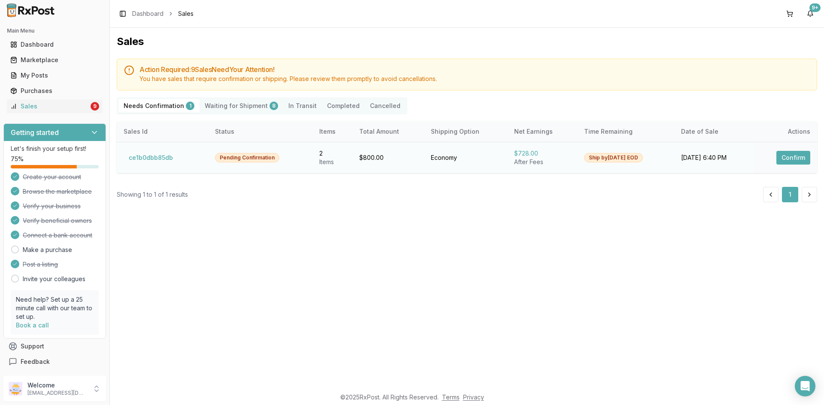
click at [791, 160] on button "Confirm" at bounding box center [793, 158] width 34 height 14
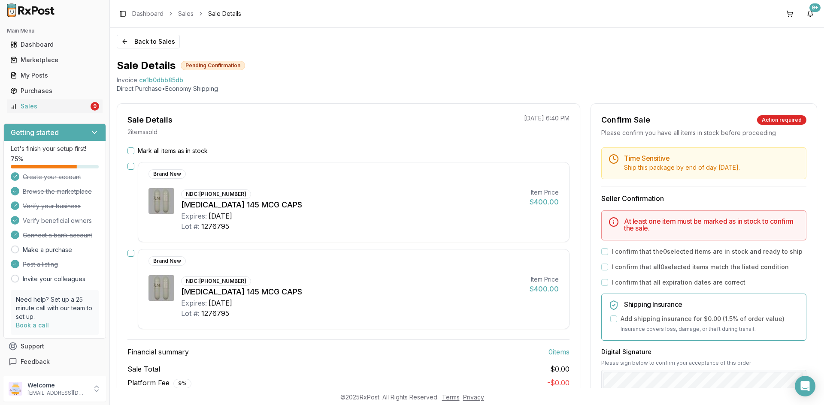
click at [131, 150] on button "Mark all items as in stock" at bounding box center [130, 151] width 7 height 7
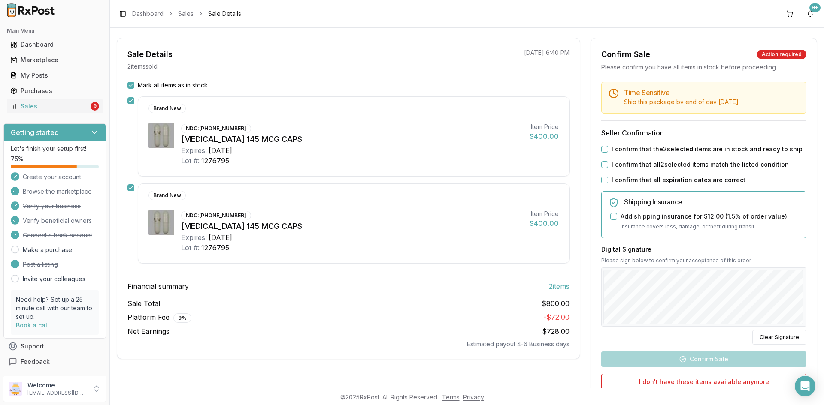
scroll to position [86, 0]
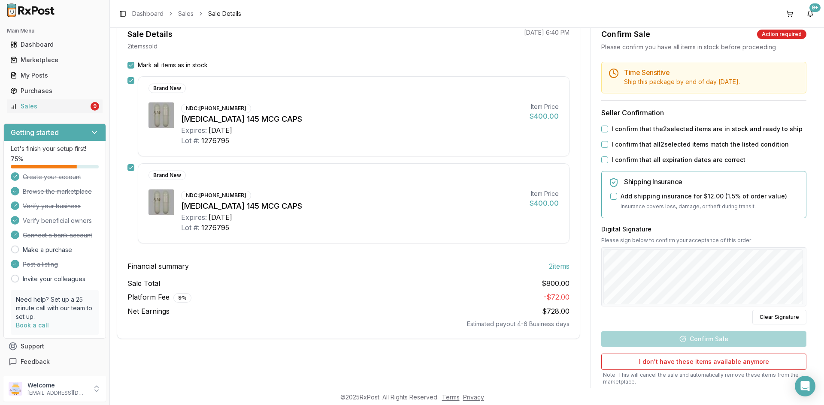
click at [604, 128] on button "I confirm that the 2 selected items are in stock and ready to ship" at bounding box center [604, 129] width 7 height 7
click at [606, 142] on div "I confirm that all 2 selected items match the listed condition" at bounding box center [703, 144] width 205 height 9
click at [602, 146] on button "I confirm that all 2 selected items match the listed condition" at bounding box center [604, 144] width 7 height 7
click at [604, 158] on button "I confirm that all expiration dates are correct" at bounding box center [604, 160] width 7 height 7
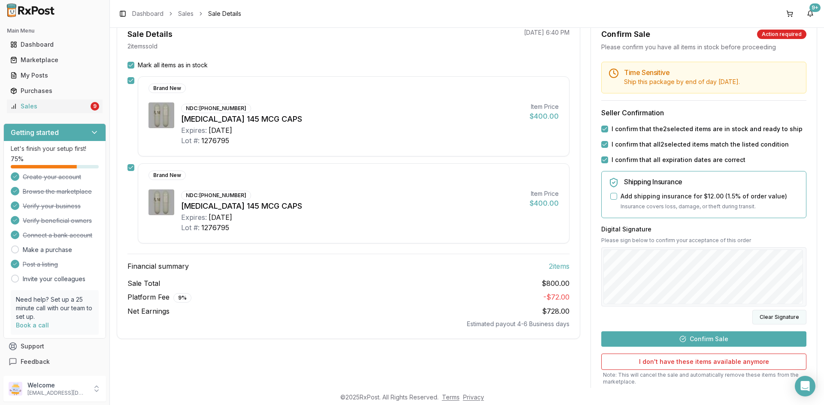
click at [764, 319] on button "Clear Signature" at bounding box center [779, 317] width 54 height 15
click at [761, 317] on button "Clear Signature" at bounding box center [779, 317] width 54 height 15
click at [765, 321] on button "Clear Signature" at bounding box center [779, 317] width 54 height 15
click at [709, 341] on button "Confirm Sale" at bounding box center [703, 339] width 205 height 15
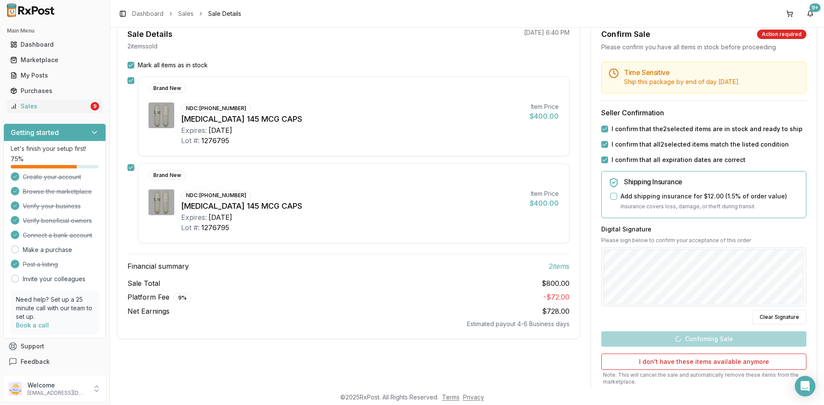
scroll to position [35, 0]
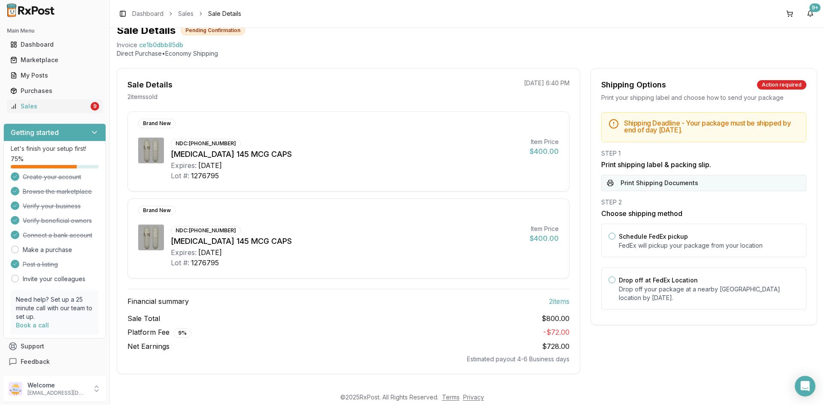
click at [655, 184] on button "Print Shipping Documents" at bounding box center [703, 183] width 205 height 16
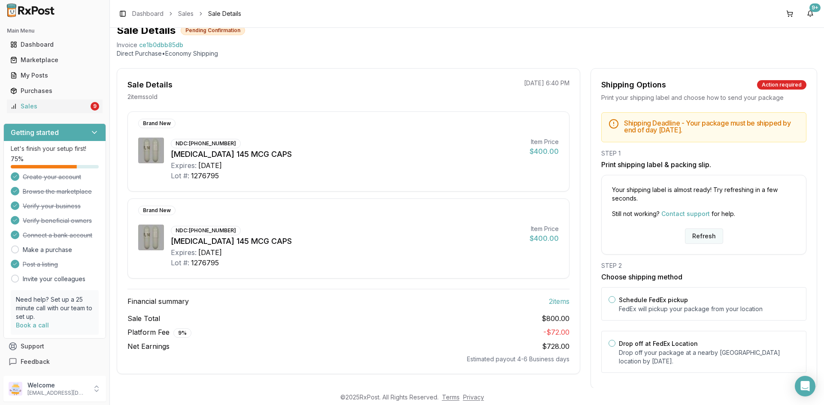
click at [705, 234] on button "Refresh" at bounding box center [704, 236] width 38 height 15
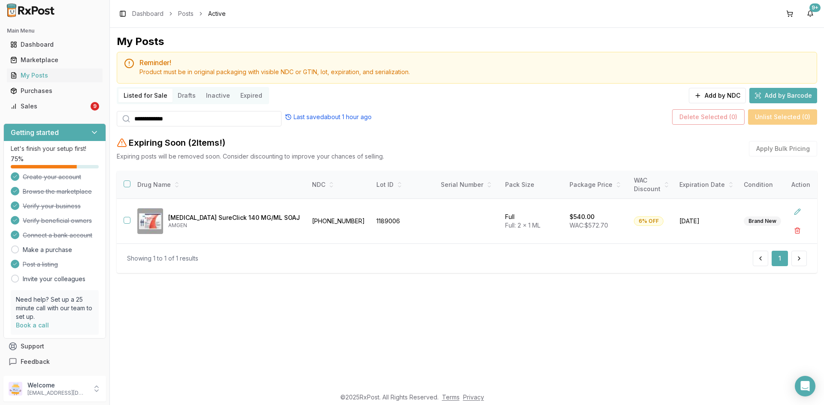
scroll to position [0, 83]
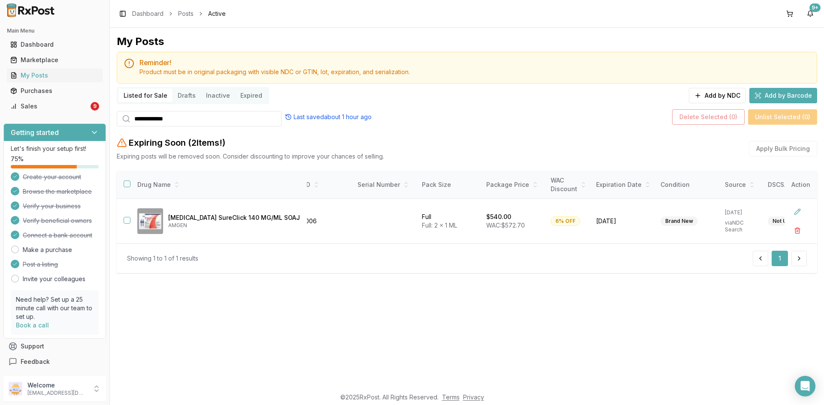
drag, startPoint x: 173, startPoint y: 116, endPoint x: 123, endPoint y: 117, distance: 50.6
click at [124, 117] on div "**********" at bounding box center [199, 118] width 165 height 15
paste input "search"
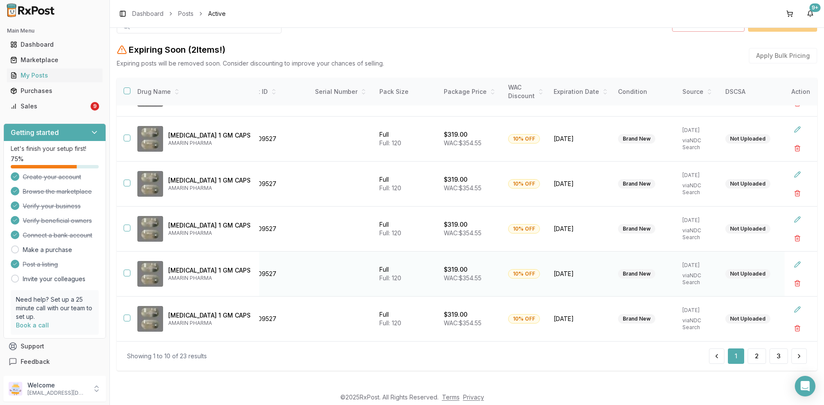
scroll to position [97, 0]
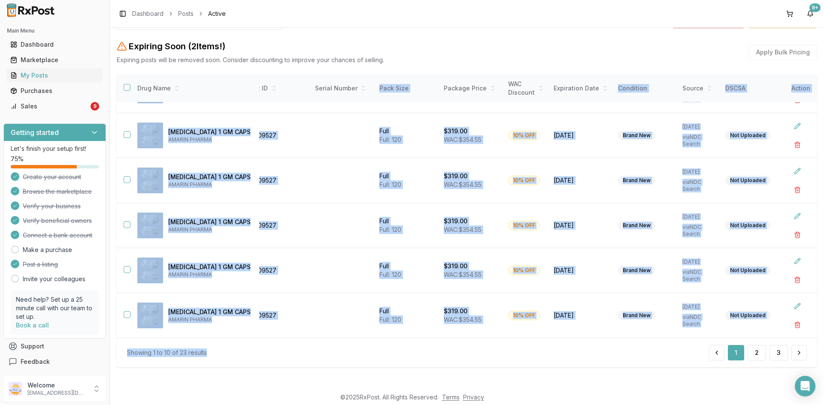
drag, startPoint x: 237, startPoint y: 338, endPoint x: 154, endPoint y: 336, distance: 83.3
click at [154, 335] on div "Drug Name NDC Lot ID Serial Number Pack Size Package Price WAC Discount Expirat…" at bounding box center [467, 221] width 700 height 293
click at [193, 339] on div "Showing 1 to 10 of 23 results 1 2 3" at bounding box center [467, 353] width 700 height 30
click at [268, 360] on div "Showing 1 to 10 of 23 results 1 2 3" at bounding box center [467, 352] width 680 height 15
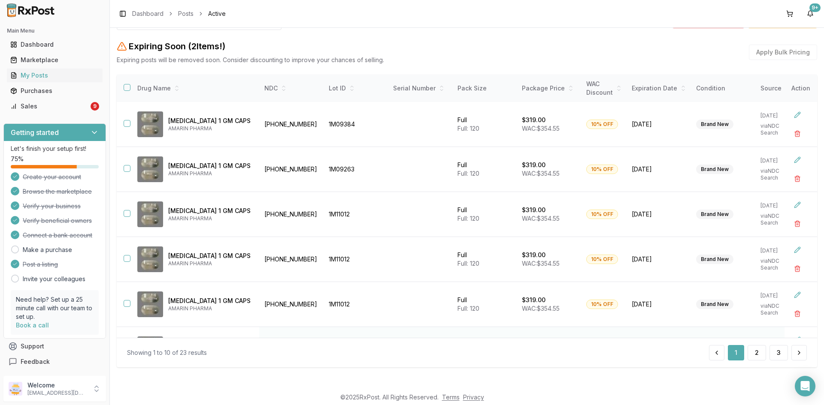
scroll to position [0, 0]
click at [754, 357] on button "2" at bounding box center [756, 352] width 18 height 15
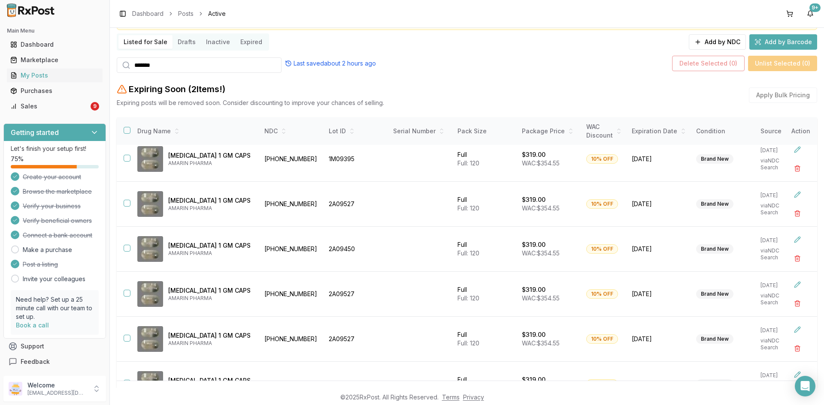
scroll to position [215, 0]
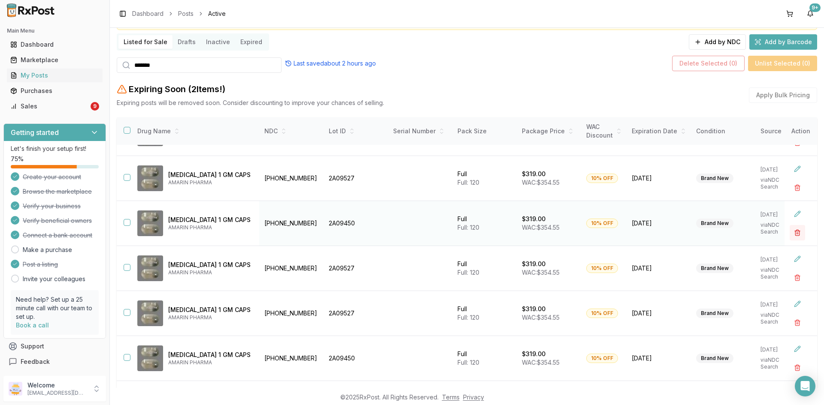
click at [790, 230] on button "button" at bounding box center [796, 232] width 15 height 15
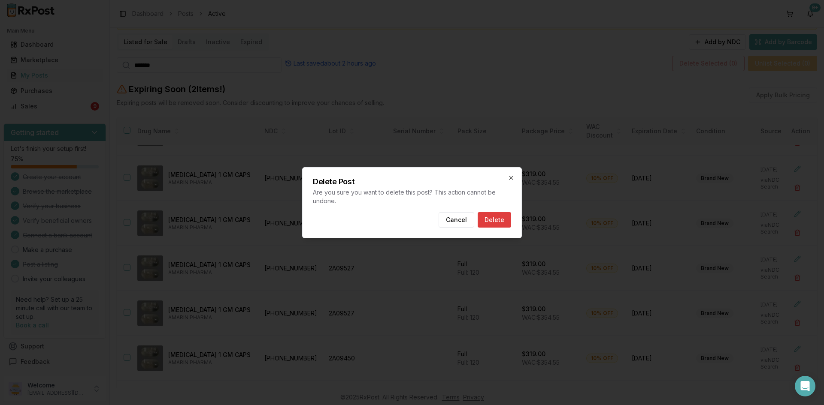
click at [499, 218] on button "Delete" at bounding box center [494, 219] width 33 height 15
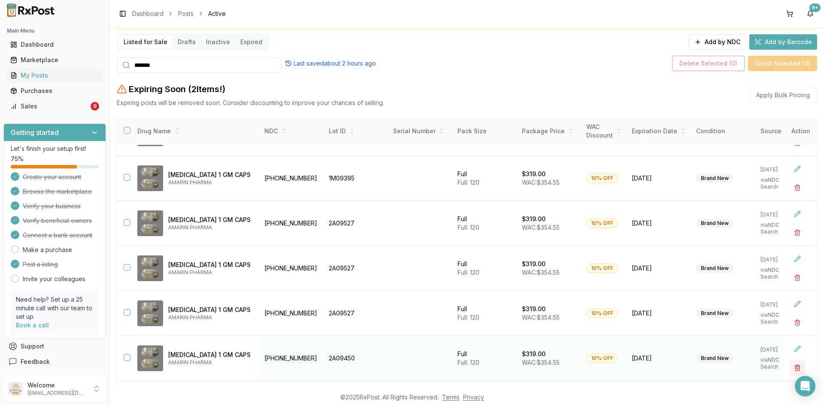
click at [791, 364] on button "button" at bounding box center [796, 367] width 15 height 15
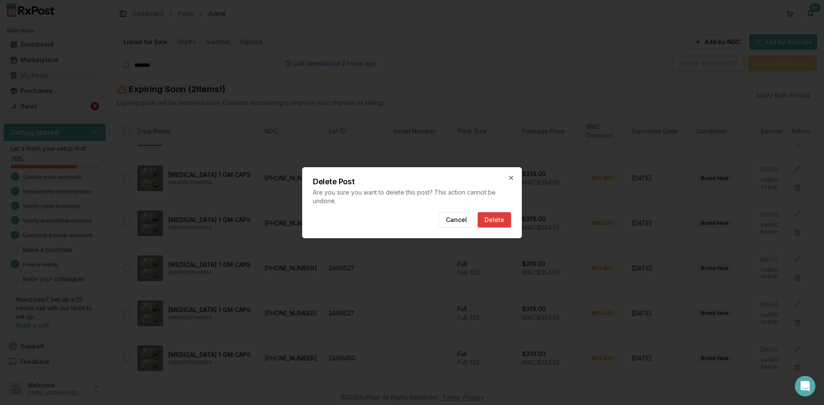
click at [487, 220] on button "Delete" at bounding box center [494, 219] width 33 height 15
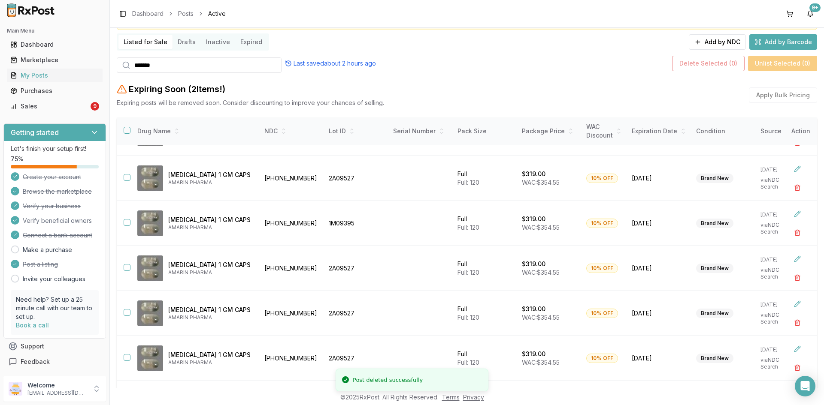
scroll to position [128, 0]
drag, startPoint x: 164, startPoint y: 62, endPoint x: 127, endPoint y: 67, distance: 38.0
click at [128, 67] on div "*******" at bounding box center [199, 64] width 165 height 15
paste input "****"
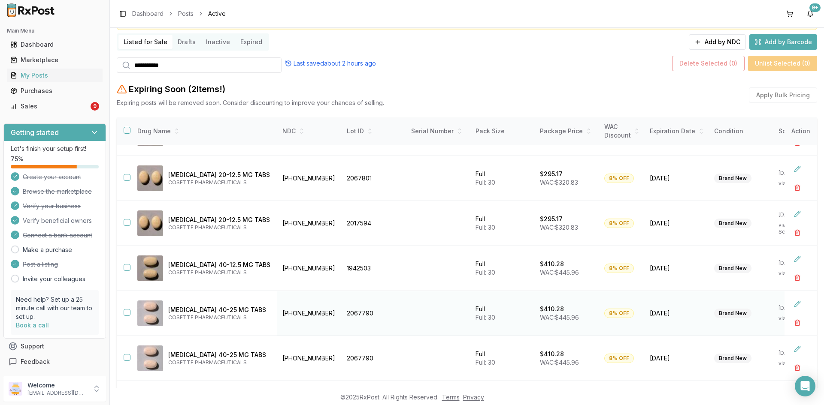
scroll to position [97, 0]
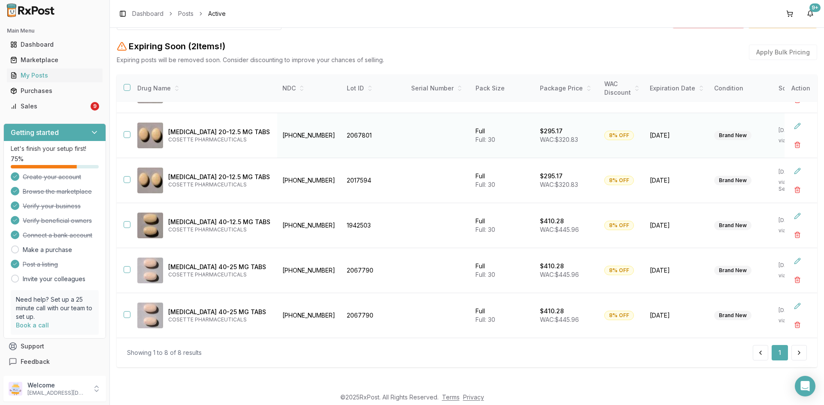
type input "**********"
drag, startPoint x: 363, startPoint y: 133, endPoint x: 332, endPoint y: 136, distance: 30.1
click at [342, 136] on td "2067801" at bounding box center [374, 135] width 64 height 45
copy td "2067801"
click at [790, 166] on button at bounding box center [796, 170] width 15 height 15
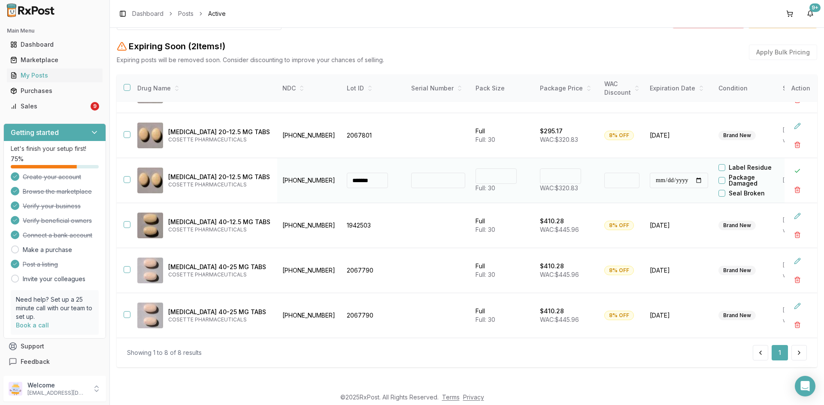
drag, startPoint x: 336, startPoint y: 176, endPoint x: 319, endPoint y: 176, distance: 17.6
click at [319, 176] on tr "**********" at bounding box center [517, 180] width 801 height 45
paste input
type input "*******"
click at [389, 194] on td "*******" at bounding box center [374, 180] width 64 height 45
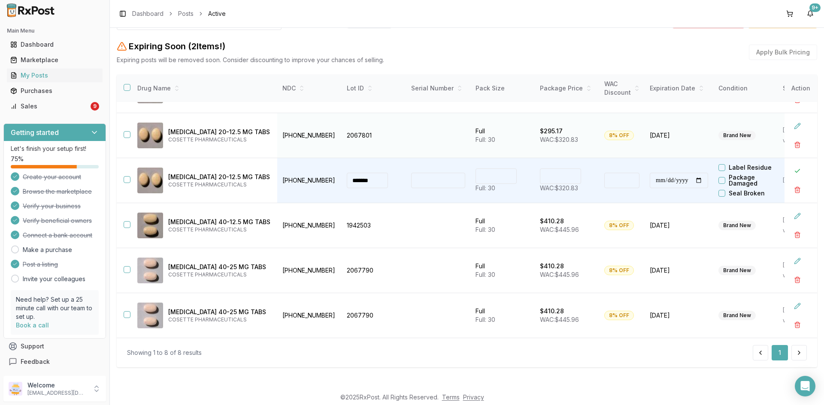
click at [306, 130] on td "[PHONE_NUMBER]" at bounding box center [309, 135] width 64 height 45
click at [302, 142] on td "[PHONE_NUMBER]" at bounding box center [309, 135] width 64 height 45
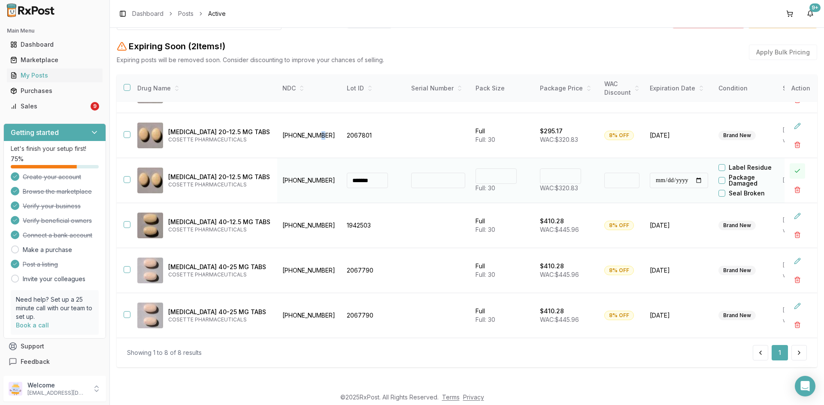
click at [789, 164] on button at bounding box center [796, 170] width 15 height 15
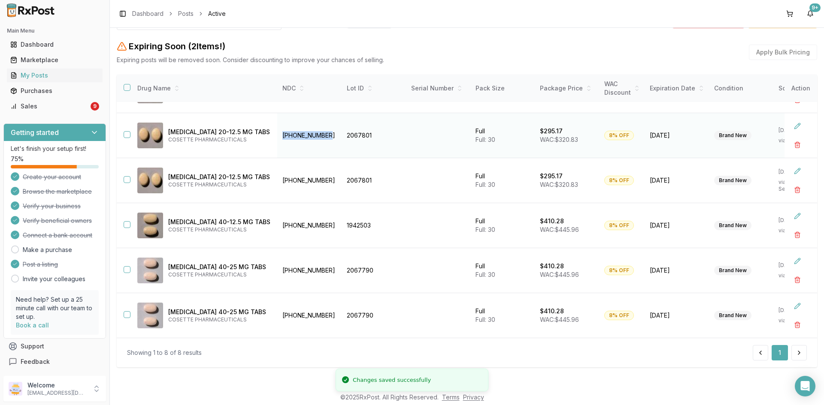
drag, startPoint x: 313, startPoint y: 131, endPoint x: 268, endPoint y: 130, distance: 45.1
click at [277, 130] on td "[PHONE_NUMBER]" at bounding box center [309, 135] width 64 height 45
copy td "[PHONE_NUMBER]"
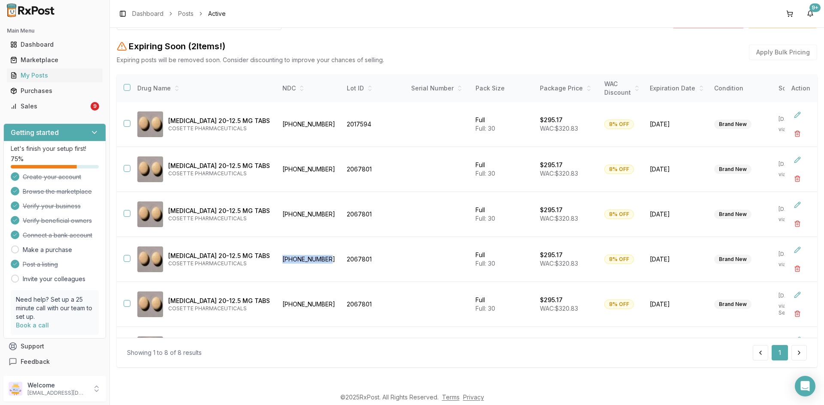
scroll to position [0, 0]
drag, startPoint x: 358, startPoint y: 127, endPoint x: 333, endPoint y: 130, distance: 25.0
click at [342, 130] on td "2017594" at bounding box center [374, 125] width 64 height 45
copy td "2017594"
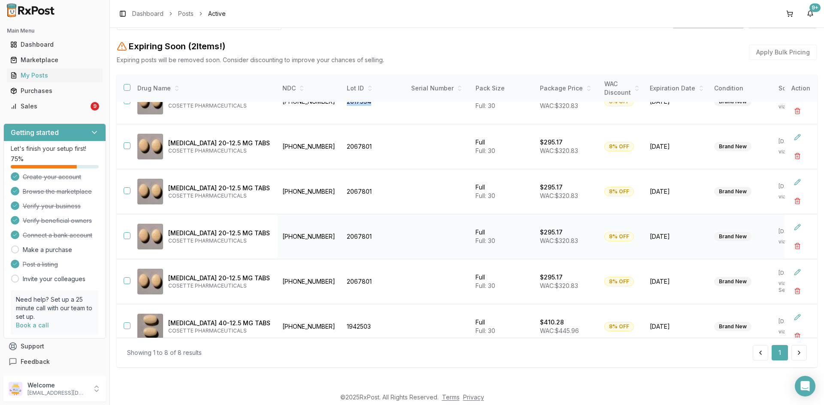
scroll to position [43, 0]
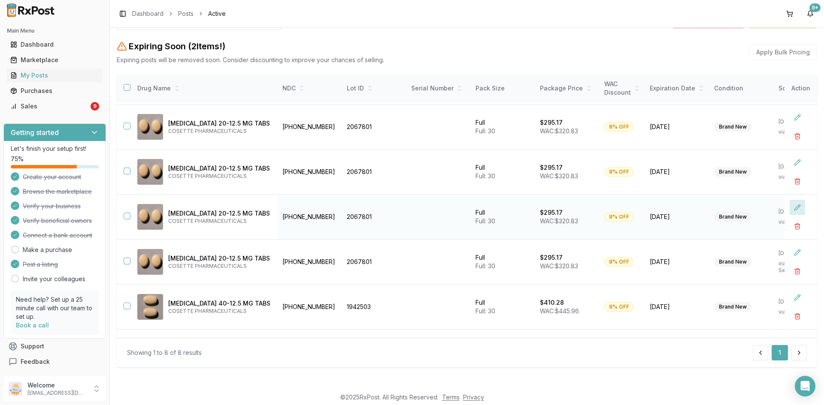
click at [789, 206] on button at bounding box center [796, 207] width 15 height 15
drag, startPoint x: 366, startPoint y: 218, endPoint x: 333, endPoint y: 217, distance: 33.0
click at [347, 217] on div "*******" at bounding box center [374, 216] width 54 height 15
paste input
type input "*******"
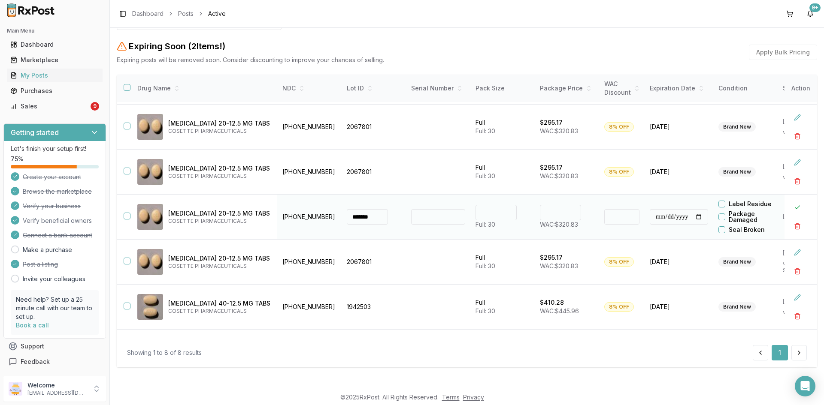
click at [347, 230] on td "*******" at bounding box center [374, 217] width 64 height 45
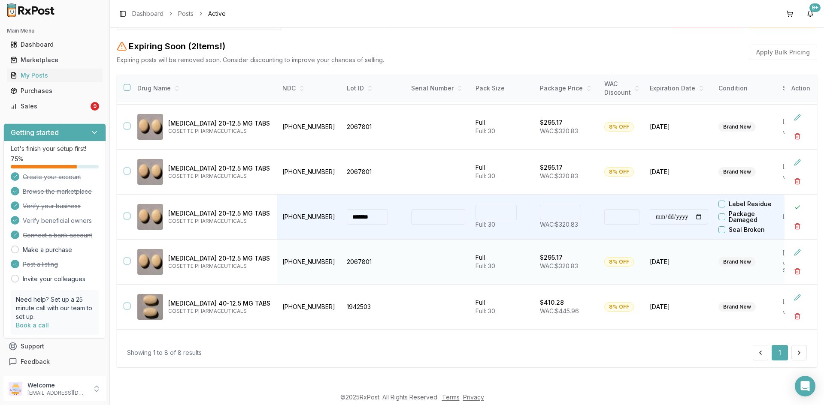
click at [406, 247] on td at bounding box center [438, 262] width 64 height 45
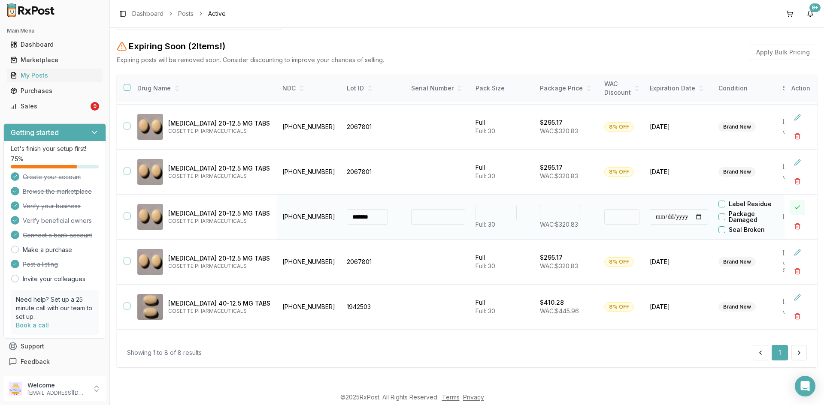
click at [789, 203] on button at bounding box center [796, 207] width 15 height 15
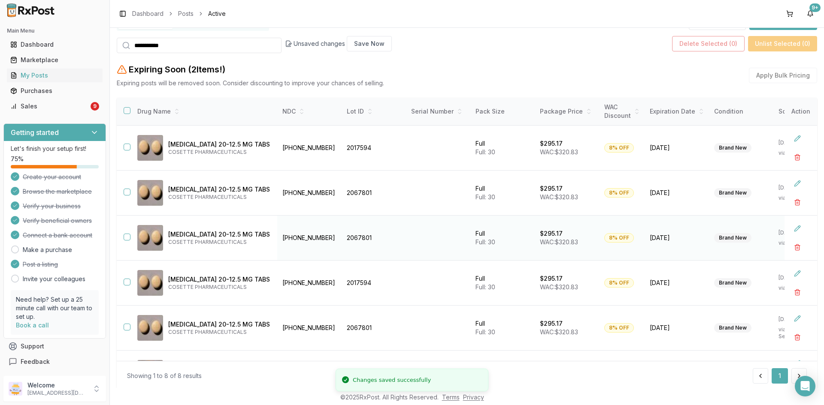
scroll to position [54, 0]
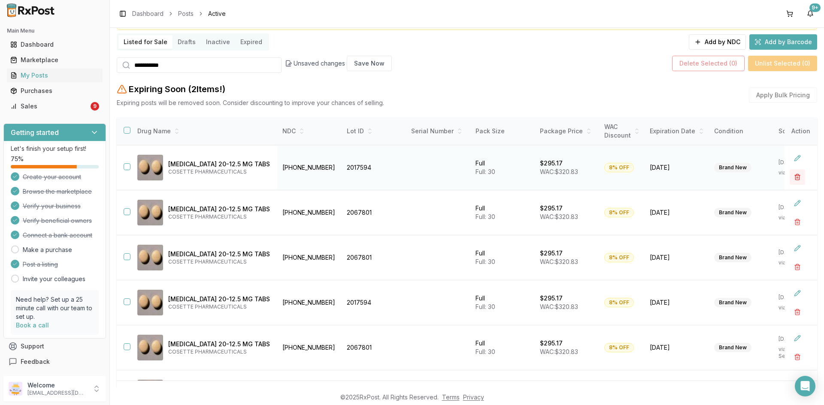
click at [792, 176] on button "button" at bounding box center [796, 176] width 15 height 15
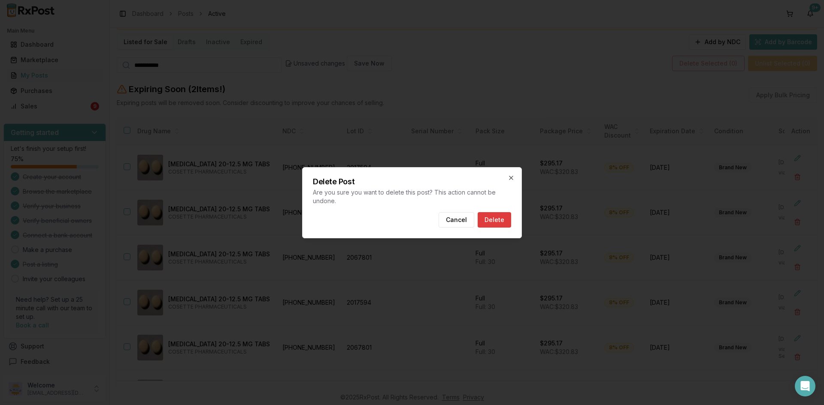
click at [497, 219] on button "Delete" at bounding box center [494, 219] width 33 height 15
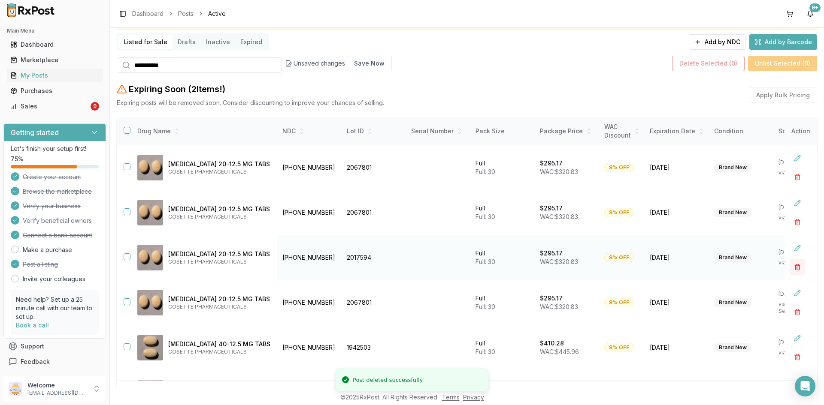
click at [791, 265] on button "button" at bounding box center [796, 267] width 15 height 15
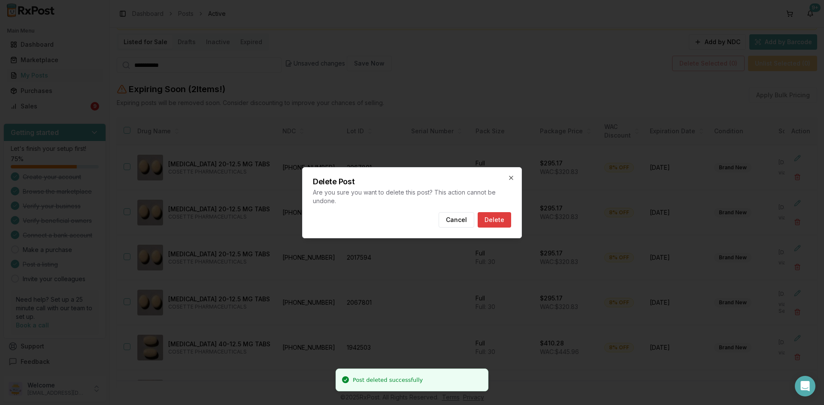
click at [493, 221] on button "Delete" at bounding box center [494, 219] width 33 height 15
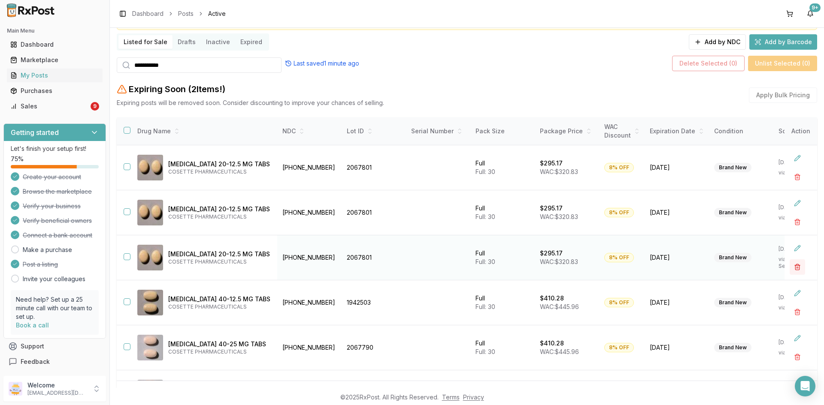
click at [792, 266] on button "button" at bounding box center [796, 267] width 15 height 15
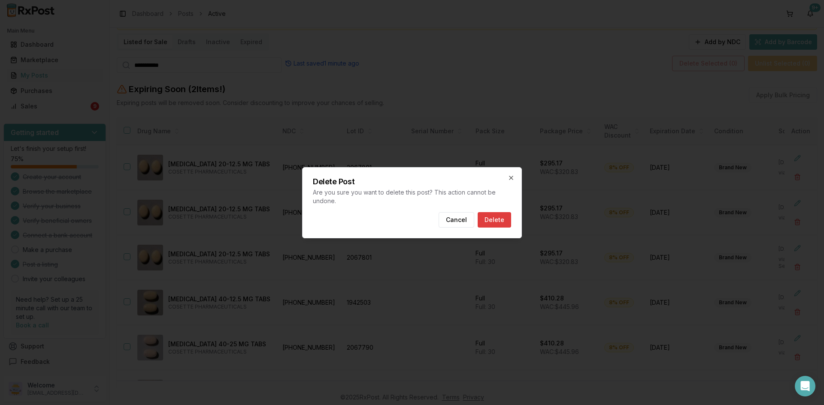
click at [502, 222] on button "Delete" at bounding box center [494, 219] width 33 height 15
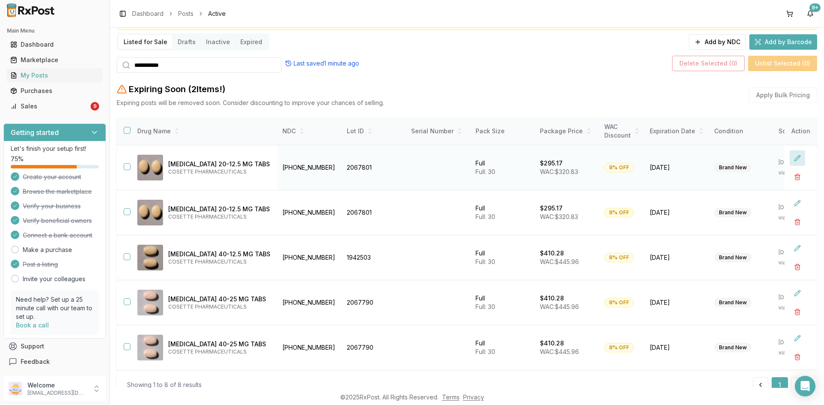
click at [796, 155] on button at bounding box center [796, 158] width 15 height 15
drag, startPoint x: 540, startPoint y: 163, endPoint x: 535, endPoint y: 163, distance: 4.3
click at [540, 163] on input "******" at bounding box center [560, 163] width 41 height 15
type input "******"
click at [514, 188] on td "** Full: 30" at bounding box center [502, 167] width 64 height 45
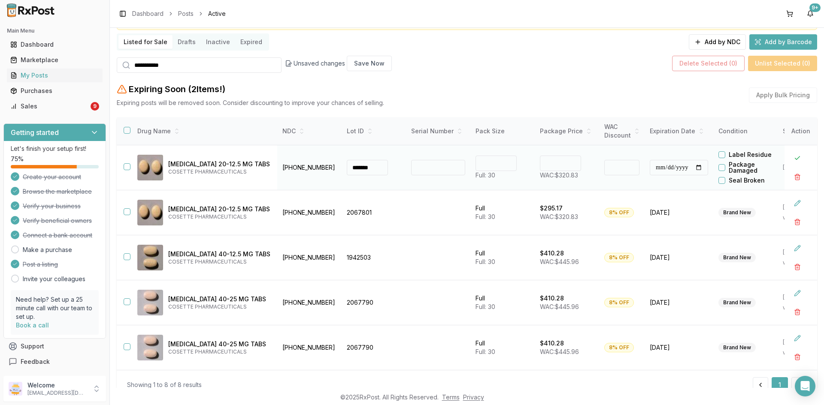
click at [604, 167] on input "**" at bounding box center [621, 167] width 35 height 15
drag, startPoint x: 600, startPoint y: 167, endPoint x: 587, endPoint y: 167, distance: 12.4
click at [599, 167] on td "**" at bounding box center [621, 167] width 45 height 45
drag, startPoint x: 604, startPoint y: 168, endPoint x: 577, endPoint y: 170, distance: 26.7
click at [582, 169] on tr "**********" at bounding box center [517, 167] width 801 height 45
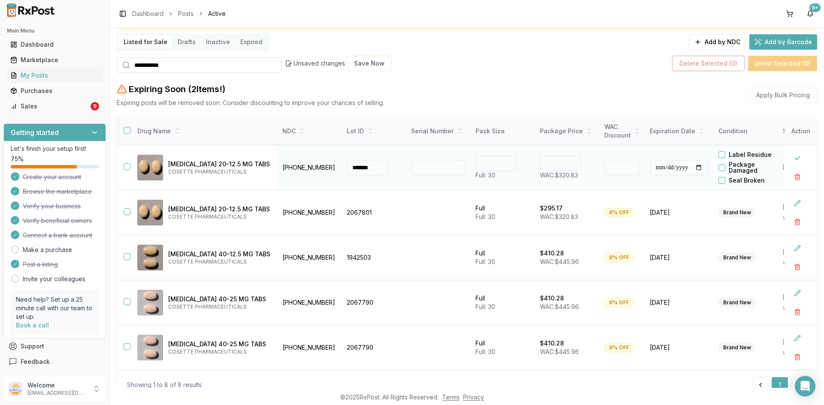
type input "**"
click at [488, 188] on td "** Full: 30" at bounding box center [502, 167] width 64 height 45
click at [541, 161] on input "******" at bounding box center [560, 163] width 41 height 15
click at [535, 183] on td "****** WAC: $320.83" at bounding box center [567, 167] width 64 height 45
drag, startPoint x: 542, startPoint y: 162, endPoint x: 537, endPoint y: 163, distance: 5.2
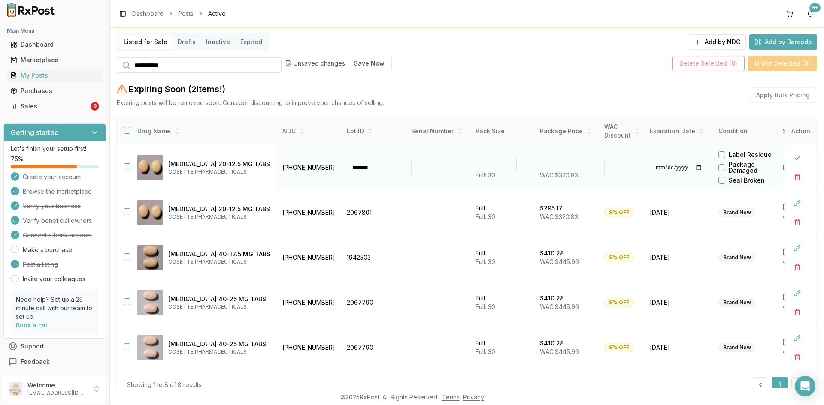
click at [540, 163] on input "******" at bounding box center [560, 163] width 41 height 15
type input "******"
type input "*"
click at [535, 175] on td "****** WAC: $320.83" at bounding box center [567, 167] width 64 height 45
drag, startPoint x: 542, startPoint y: 163, endPoint x: 537, endPoint y: 163, distance: 5.2
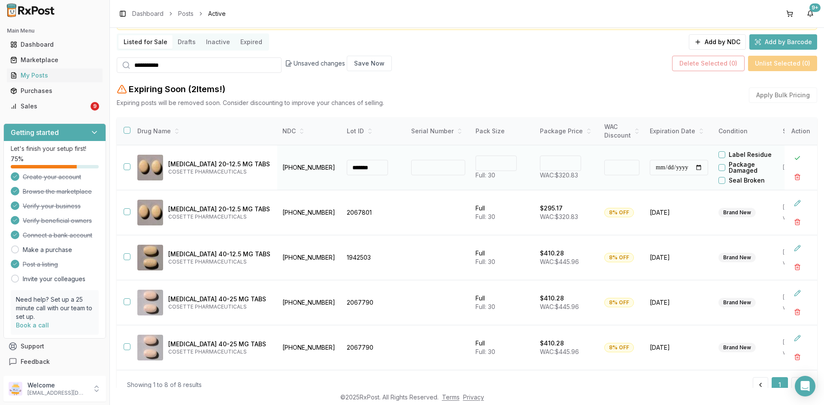
click at [540, 163] on input "******" at bounding box center [560, 163] width 41 height 15
type input "******"
type input "**"
click at [511, 181] on td "** Full: 30" at bounding box center [502, 167] width 64 height 45
drag, startPoint x: 545, startPoint y: 165, endPoint x: 530, endPoint y: 167, distance: 15.7
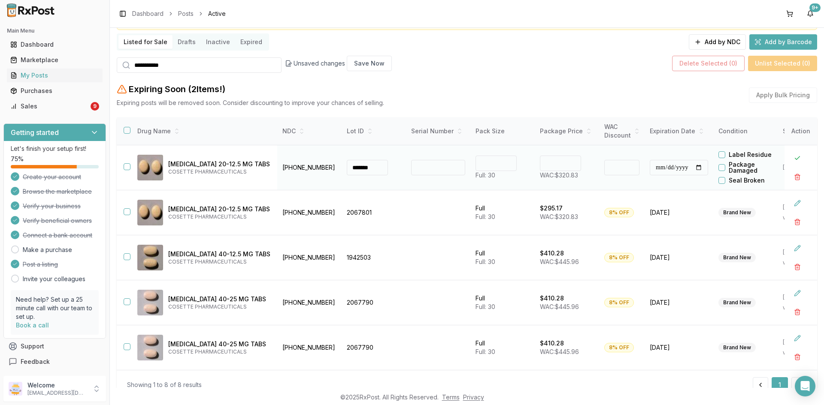
click at [540, 167] on div "******" at bounding box center [567, 163] width 54 height 15
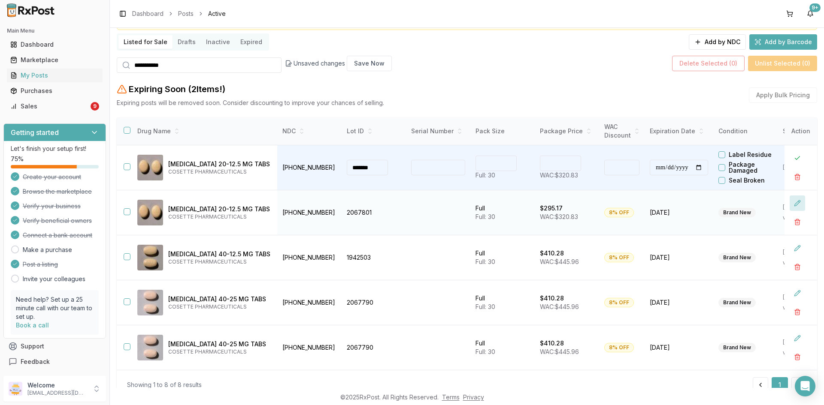
click at [793, 202] on button at bounding box center [796, 203] width 15 height 15
drag, startPoint x: 550, startPoint y: 209, endPoint x: 523, endPoint y: 209, distance: 26.6
click at [535, 209] on td "****** WAC: $320.83" at bounding box center [567, 212] width 64 height 45
paste input "number"
type input "******"
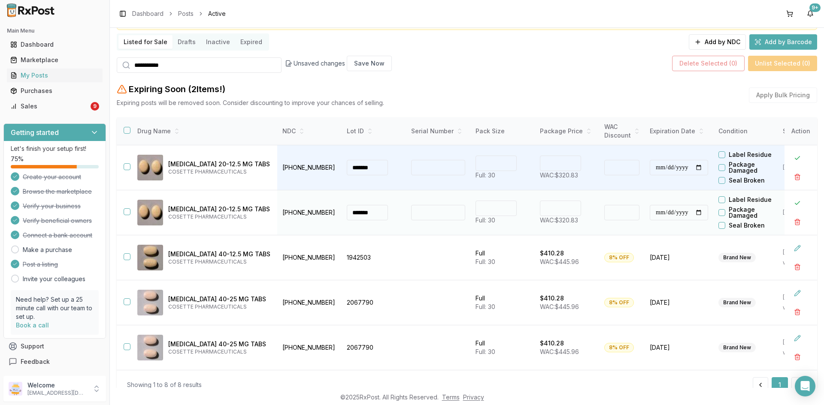
type input "**"
click at [516, 225] on td "** Full: 30" at bounding box center [502, 212] width 64 height 45
click at [512, 229] on td "** Full: 30" at bounding box center [502, 212] width 64 height 45
click at [794, 199] on button at bounding box center [796, 203] width 15 height 15
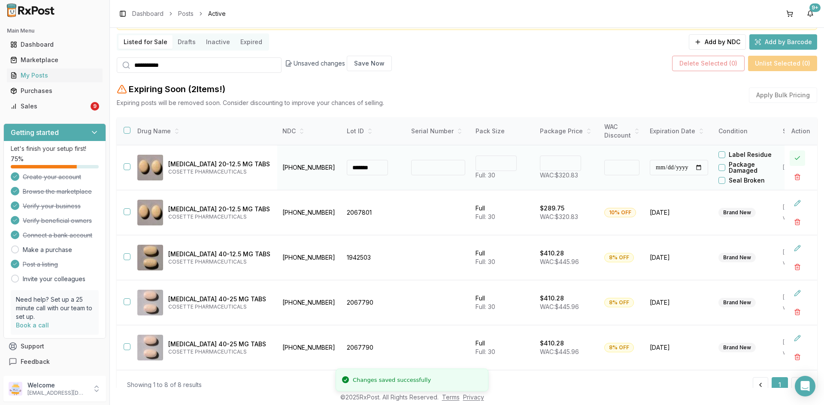
click at [795, 159] on button at bounding box center [796, 158] width 15 height 15
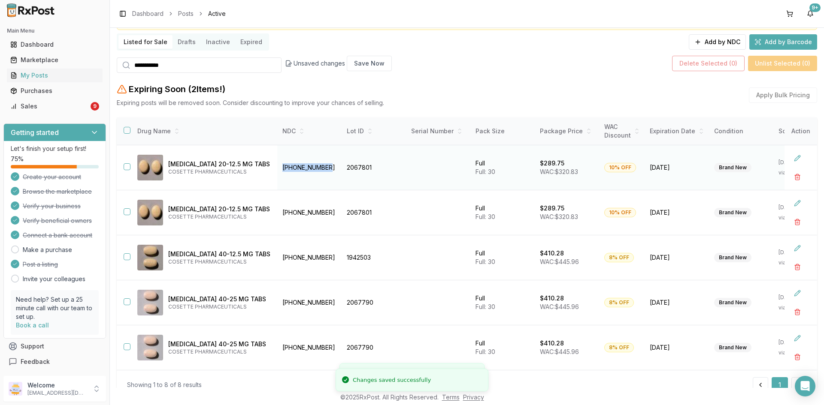
drag, startPoint x: 316, startPoint y: 168, endPoint x: 267, endPoint y: 174, distance: 49.3
click at [277, 174] on td "[PHONE_NUMBER]" at bounding box center [309, 167] width 64 height 45
copy td "[PHONE_NUMBER]"
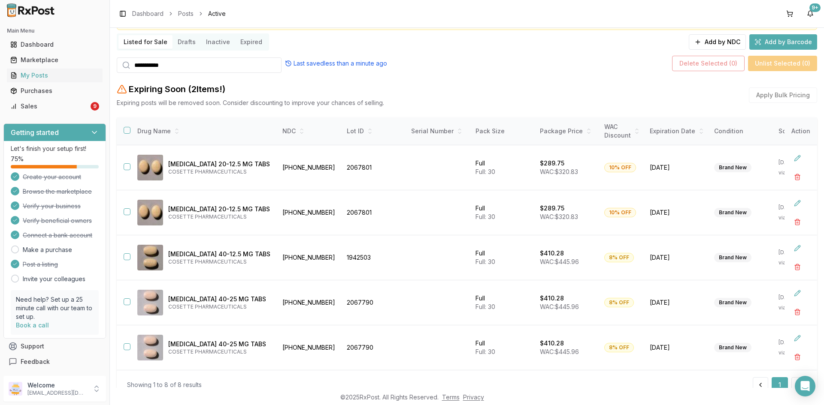
drag, startPoint x: 180, startPoint y: 60, endPoint x: 133, endPoint y: 73, distance: 48.4
click at [133, 73] on div "**********" at bounding box center [467, 194] width 700 height 426
paste input "search"
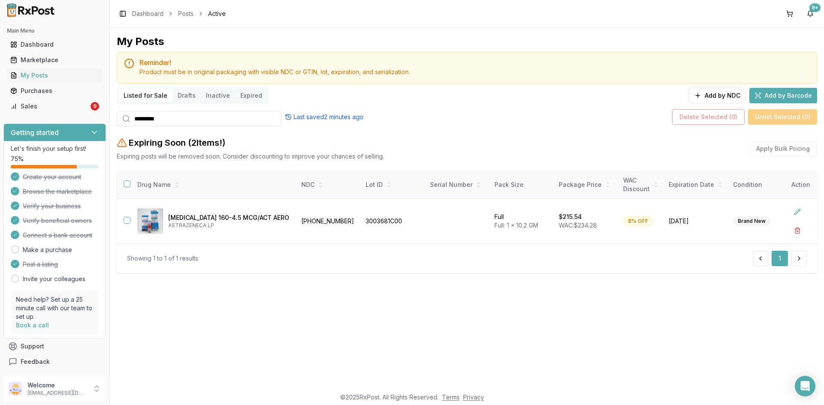
type input "*********"
click at [798, 229] on button "button" at bounding box center [796, 230] width 15 height 15
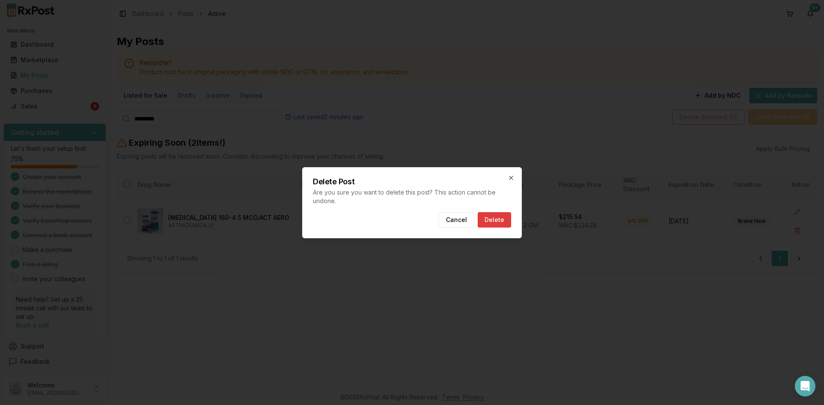
click at [499, 224] on button "Delete" at bounding box center [494, 219] width 33 height 15
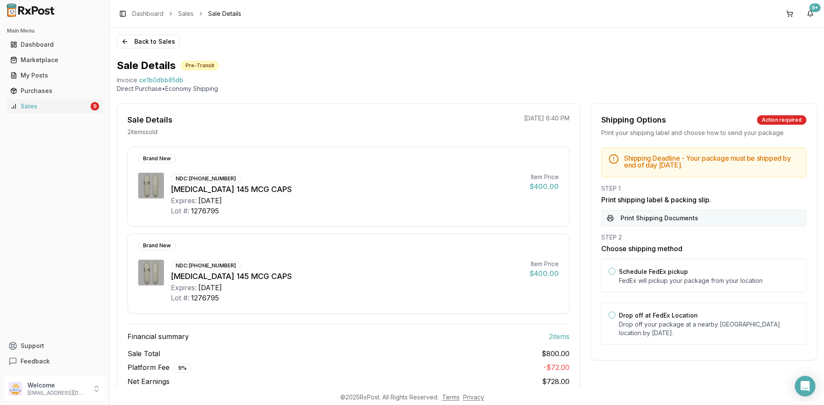
click at [674, 222] on button "Print Shipping Documents" at bounding box center [703, 218] width 205 height 16
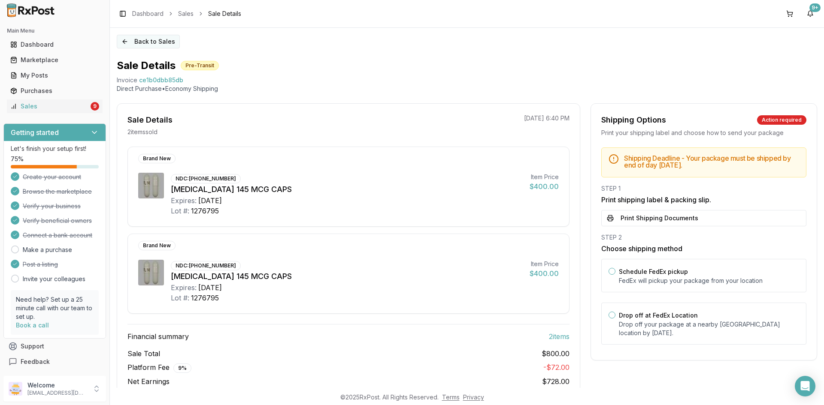
click at [147, 43] on button "Back to Sales" at bounding box center [148, 42] width 63 height 14
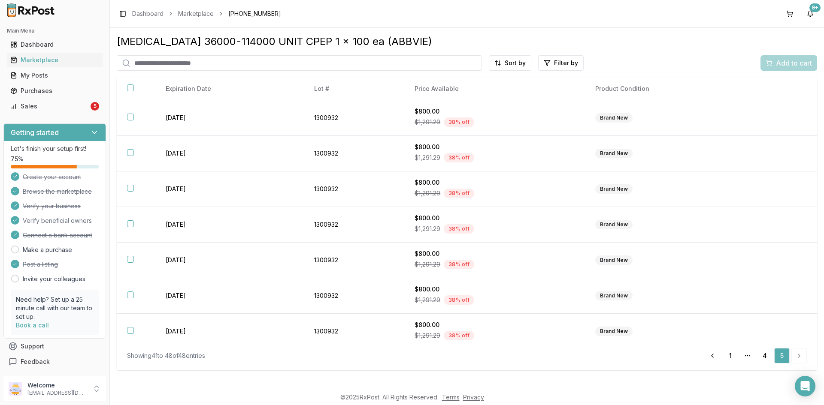
scroll to position [44, 0]
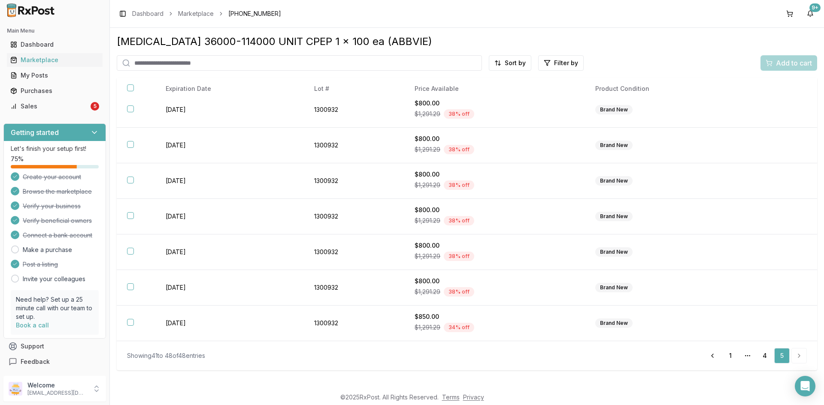
click at [175, 60] on input "search" at bounding box center [299, 62] width 365 height 15
paste input "**********"
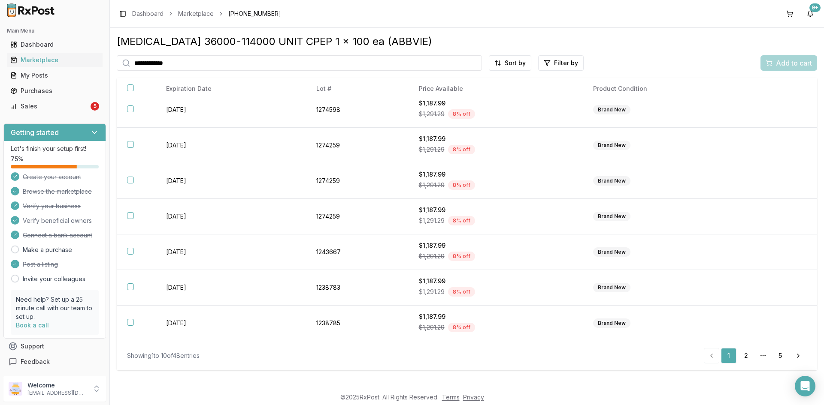
scroll to position [115, 0]
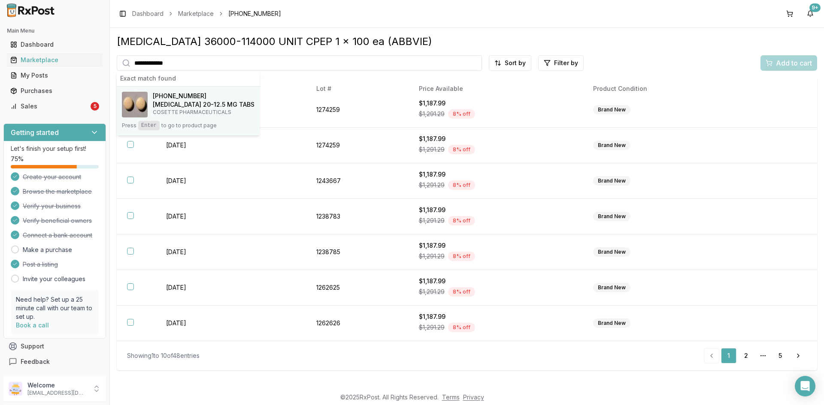
type input "**********"
click at [178, 105] on h4 "[MEDICAL_DATA] 20-12.5 MG TABS" at bounding box center [204, 104] width 102 height 9
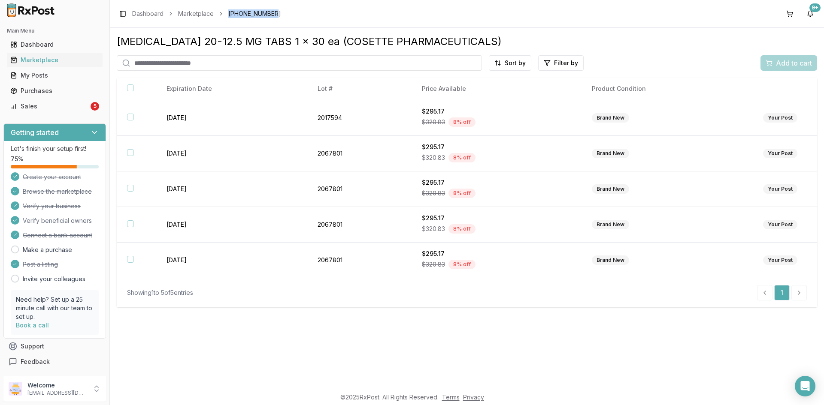
drag, startPoint x: 274, startPoint y: 12, endPoint x: 225, endPoint y: 17, distance: 49.1
click at [225, 17] on div "Toggle Sidebar Dashboard Marketplace [PHONE_NUMBER] 9+" at bounding box center [467, 13] width 714 height 27
copy span "[PHONE_NUMBER]"
